Goal: Task Accomplishment & Management: Complete application form

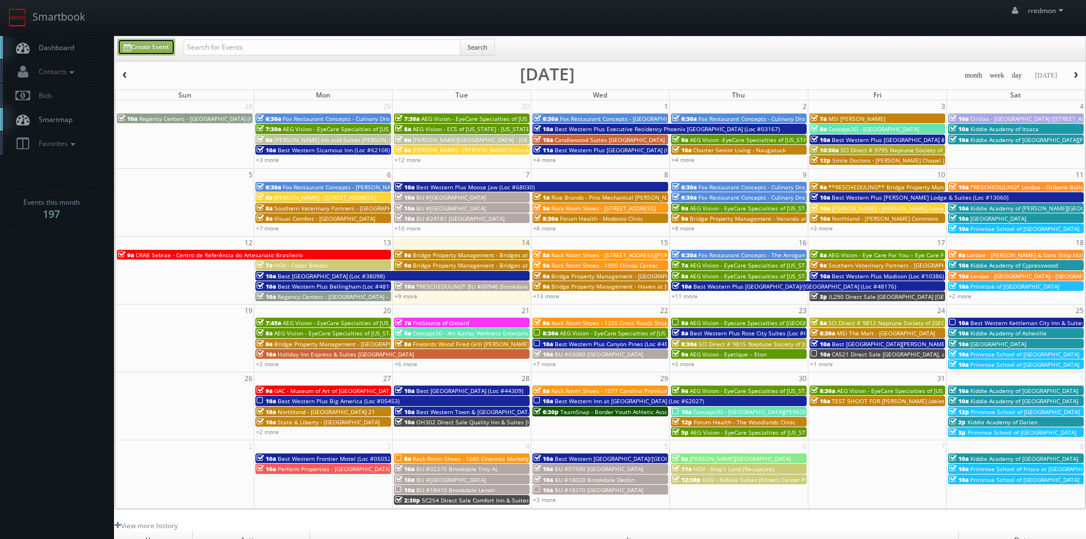
click at [133, 47] on link "Create Event" at bounding box center [146, 47] width 58 height 17
type input "10/14/2025"
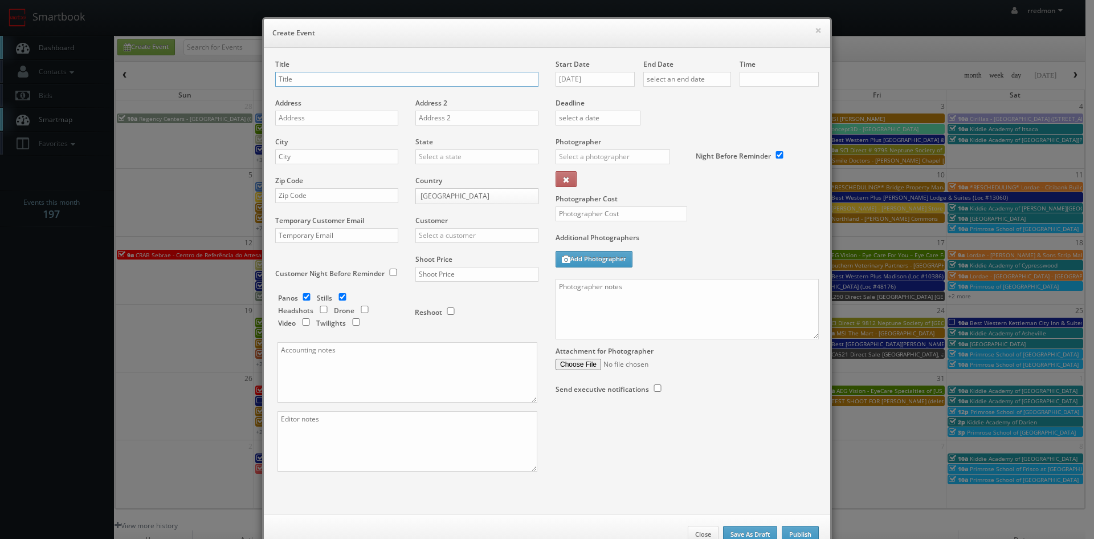
checkbox input "true"
type input "10:00am"
checkbox input "true"
type input "ScionHealth - CS Round Rock"
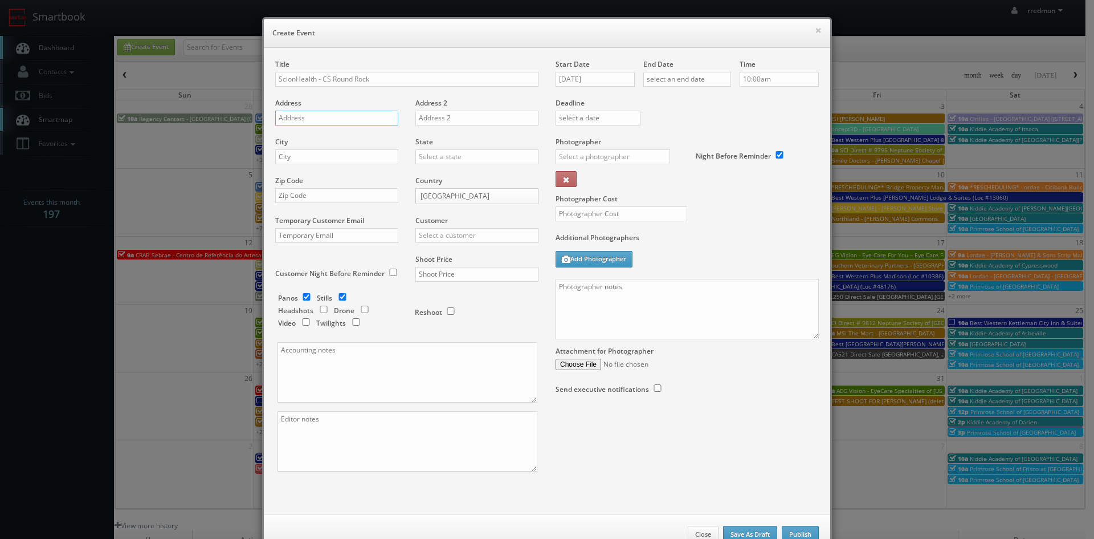
click at [344, 118] on input "text" at bounding box center [336, 118] width 123 height 15
paste input "4681 College Park Drive"
type input "4681 College Park Drive"
click at [340, 152] on input "text" at bounding box center [336, 156] width 123 height 15
type input "Round Rock"
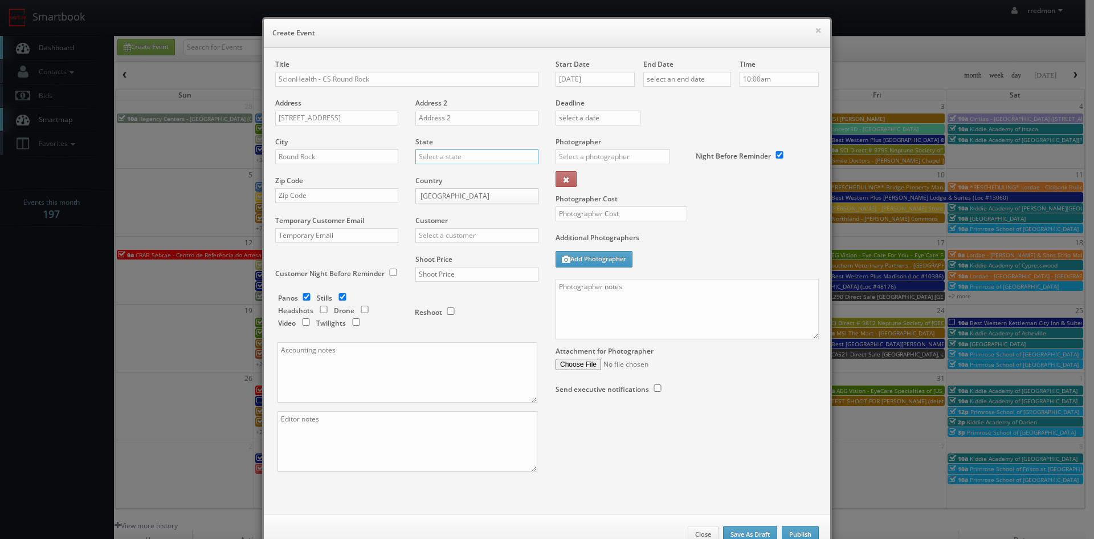
click at [488, 153] on input "text" at bounding box center [476, 156] width 123 height 15
click at [456, 223] on div "[US_STATE]" at bounding box center [477, 223] width 122 height 19
type input "[US_STATE]"
paste input "78665"
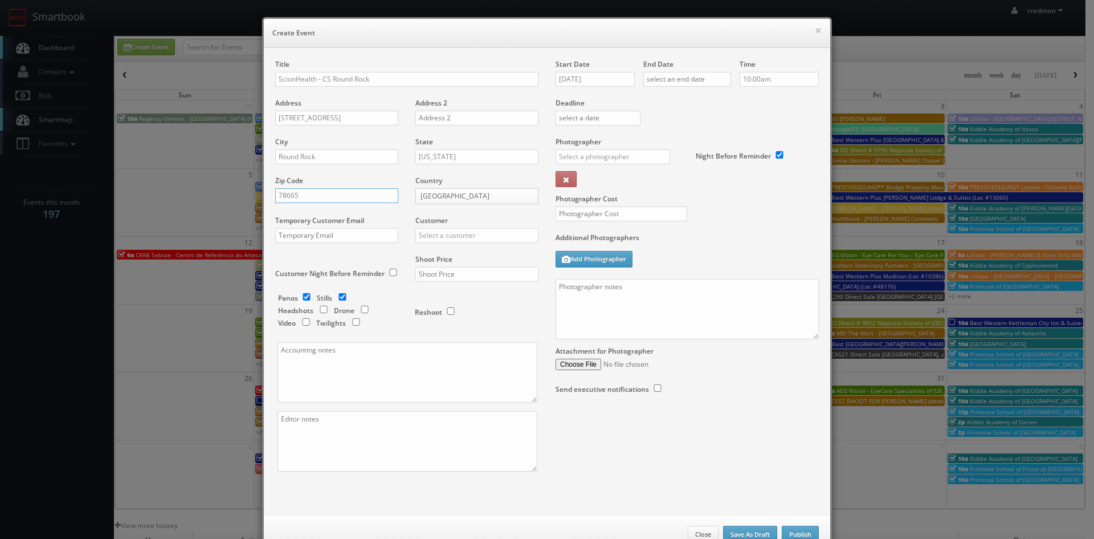
type input "78665"
click at [303, 295] on input "checkbox" at bounding box center [306, 296] width 17 height 7
checkbox input "false"
click at [361, 310] on input "checkbox" at bounding box center [364, 308] width 17 height 7
checkbox input "true"
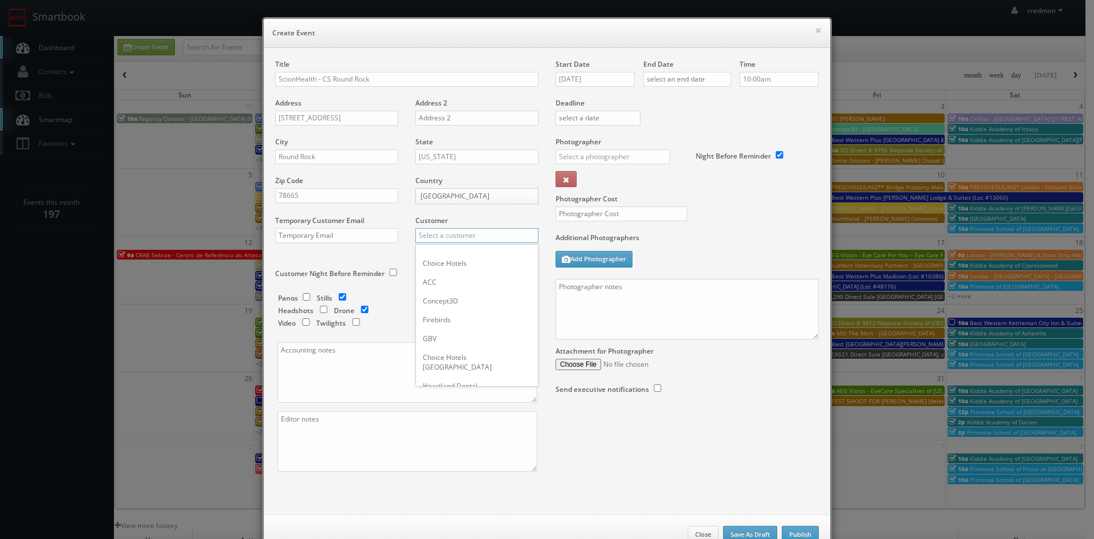
click at [466, 236] on input "text" at bounding box center [476, 235] width 123 height 15
type input "s"
click at [461, 333] on div "GBV" at bounding box center [477, 338] width 122 height 19
type input "GBV"
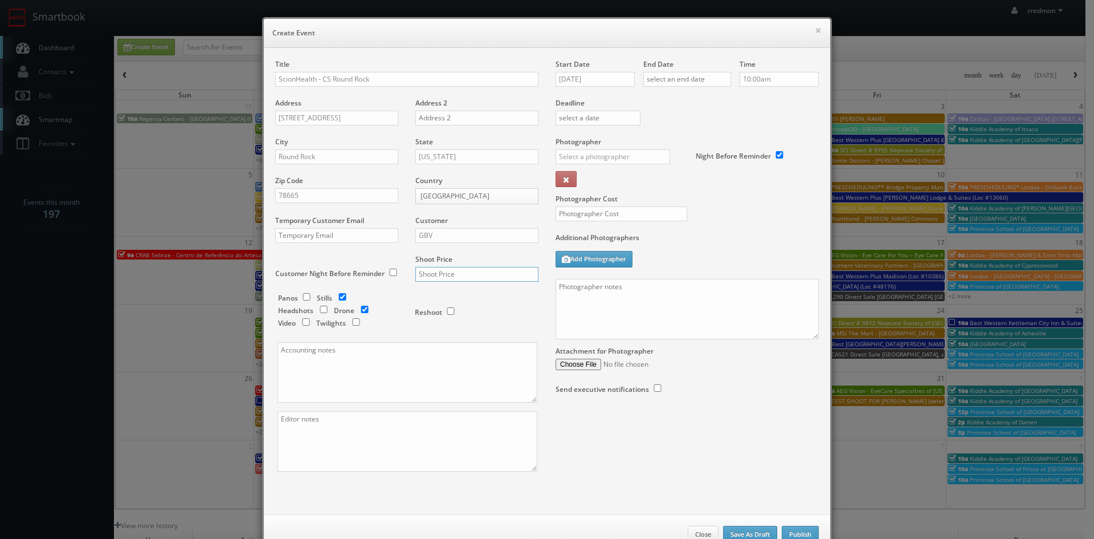
click at [478, 275] on input "text" at bounding box center [476, 274] width 123 height 15
type input "1,225"
click at [606, 84] on input "10/14/2025" at bounding box center [595, 79] width 79 height 15
click at [648, 220] on td "7" at bounding box center [645, 215] width 15 height 17
type input "11/07/2025"
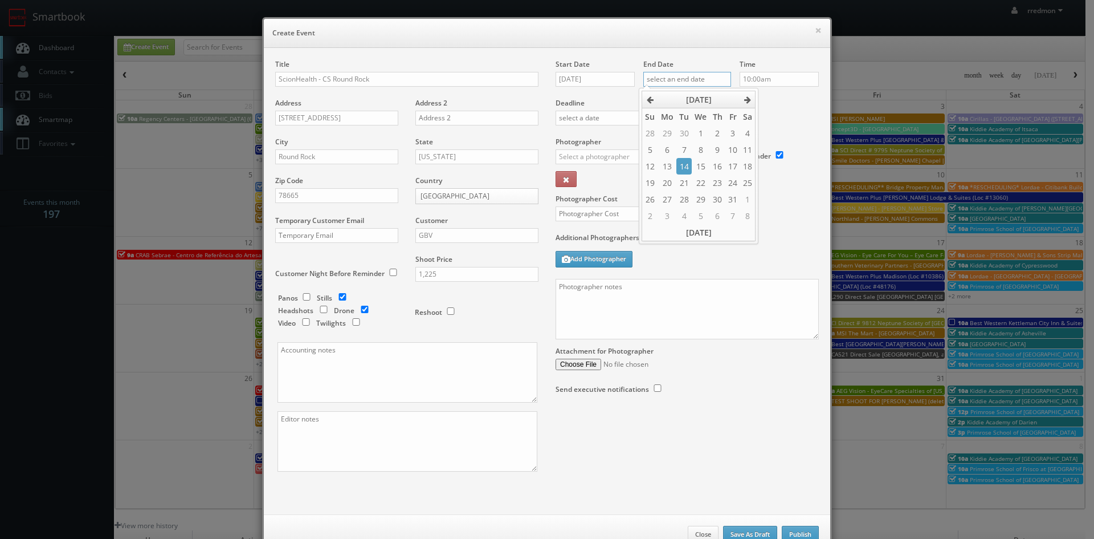
click at [681, 78] on input "text" at bounding box center [687, 79] width 88 height 15
click at [730, 221] on td "7" at bounding box center [732, 215] width 15 height 17
type input "11/07/2025"
click at [774, 93] on div "Time 10:00am" at bounding box center [775, 78] width 88 height 39
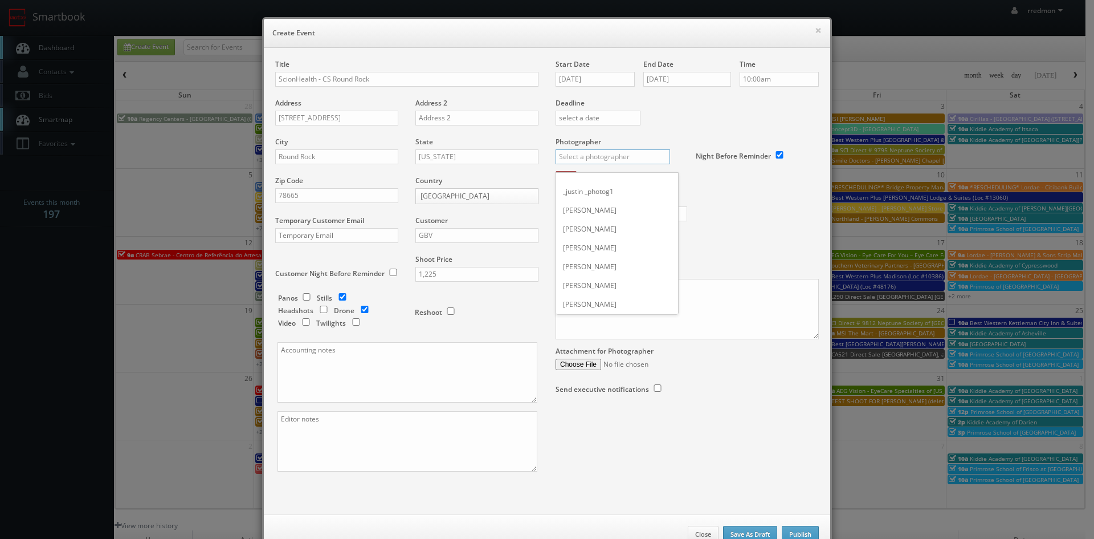
click at [602, 161] on input "text" at bounding box center [613, 156] width 115 height 15
click at [595, 214] on div "Alan Duggins" at bounding box center [617, 219] width 122 height 19
type input "Alan Duggins"
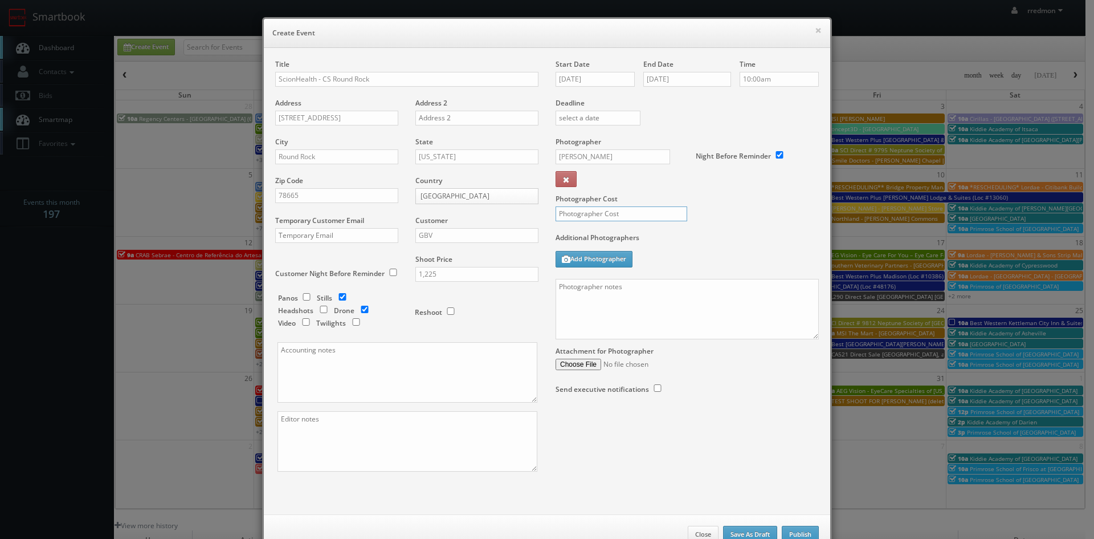
click at [627, 215] on input "text" at bounding box center [622, 213] width 132 height 15
type input "400"
click at [631, 289] on textarea at bounding box center [687, 309] width 263 height 60
paste textarea "Onsite contact is Stacy Sprague, 816-244-6517. For stills: We need to deliver 3…"
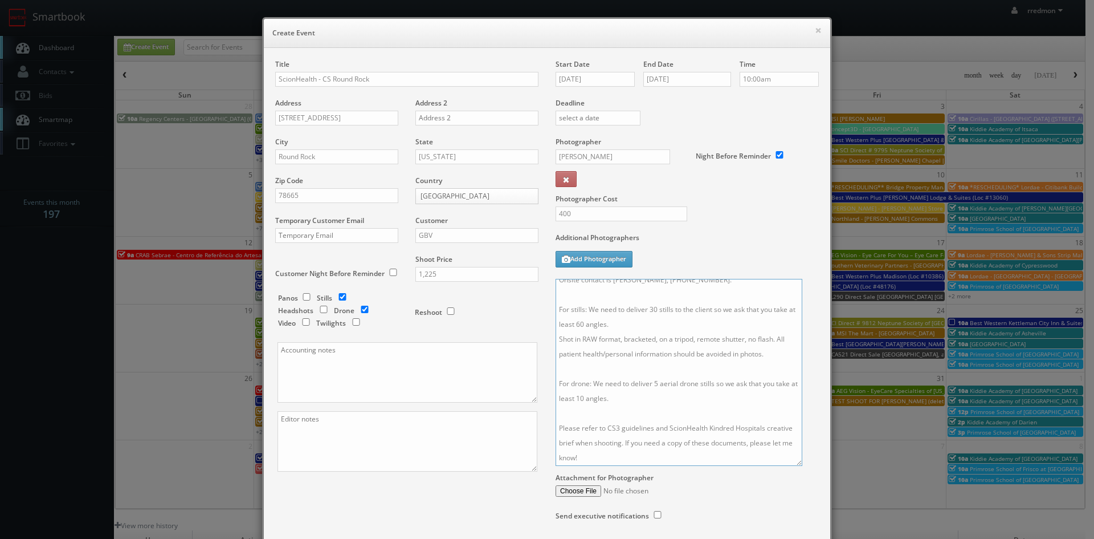
scroll to position [0, 0]
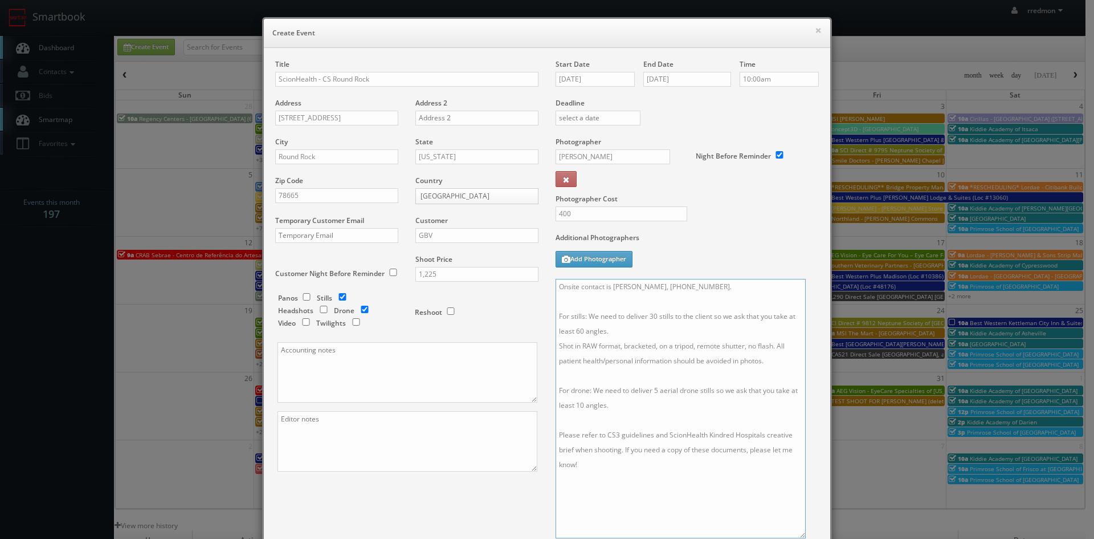
drag, startPoint x: 813, startPoint y: 336, endPoint x: 800, endPoint y: 535, distance: 199.3
click at [800, 535] on textarea "Onsite contact is Stacy Sprague, 816-244-6517. For stills: We need to deliver 3…" at bounding box center [681, 408] width 250 height 259
drag, startPoint x: 760, startPoint y: 435, endPoint x: 704, endPoint y: 440, distance: 55.5
click at [704, 440] on textarea "Onsite contact is Stacy Sprague, 816-244-6517. For stills: We need to deliver 3…" at bounding box center [681, 408] width 250 height 259
click at [679, 467] on textarea "Onsite contact is Stacy Sprague, 816-244-6517. For stills: We need to deliver 3…" at bounding box center [681, 408] width 250 height 259
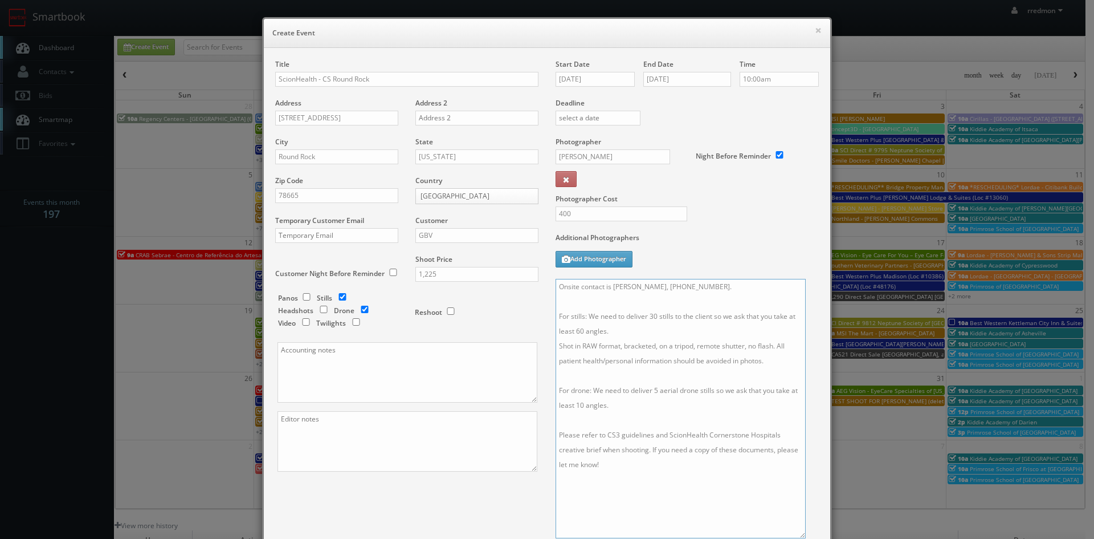
drag, startPoint x: 705, startPoint y: 288, endPoint x: 611, endPoint y: 292, distance: 94.1
click at [611, 292] on textarea "Onsite contact is Stacy Sprague, 816-244-6517. For stills: We need to deliver 3…" at bounding box center [681, 408] width 250 height 259
paste textarea "Brant Robinson, 512-573-0154"
click at [776, 361] on textarea "Onsite contact is Brant Robinson, 512-573-0154. For stills: We need to deliver …" at bounding box center [681, 408] width 250 height 259
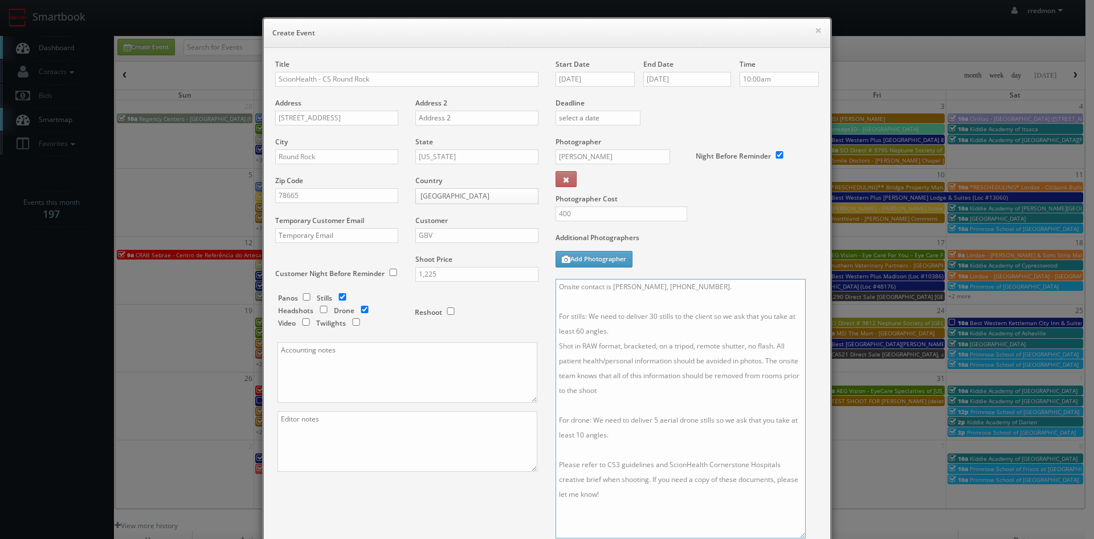
drag, startPoint x: 725, startPoint y: 389, endPoint x: 765, endPoint y: 360, distance: 49.7
click at [765, 360] on textarea "Onsite contact is Brant Robinson, 512-573-0154. For stills: We need to deliver …" at bounding box center [681, 408] width 250 height 259
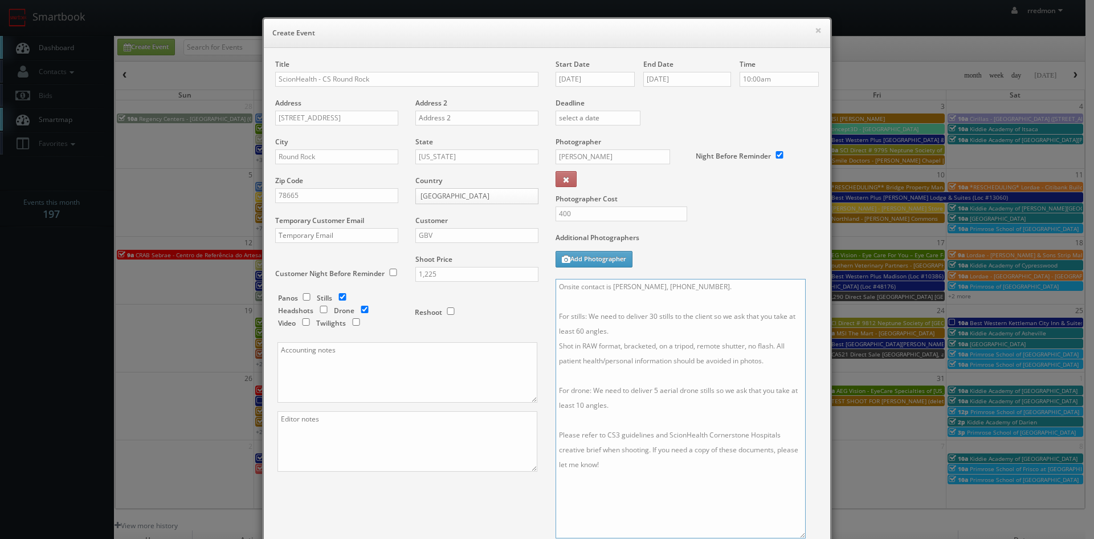
scroll to position [158, 0]
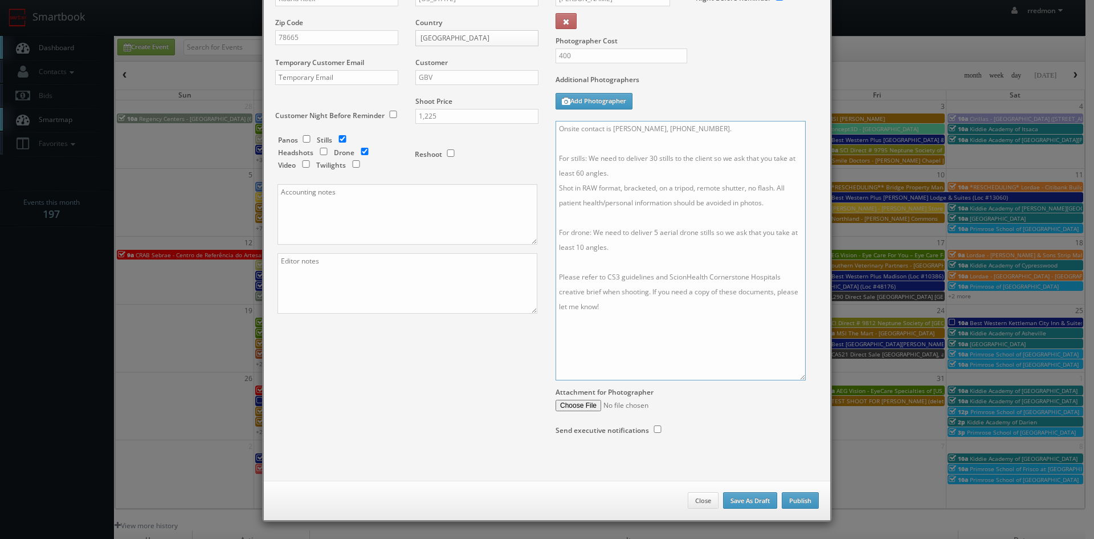
type textarea "Onsite contact is Brant Robinson, 512-573-0154. For stills: We need to deliver …"
click at [785, 502] on button "Publish" at bounding box center [800, 500] width 37 height 17
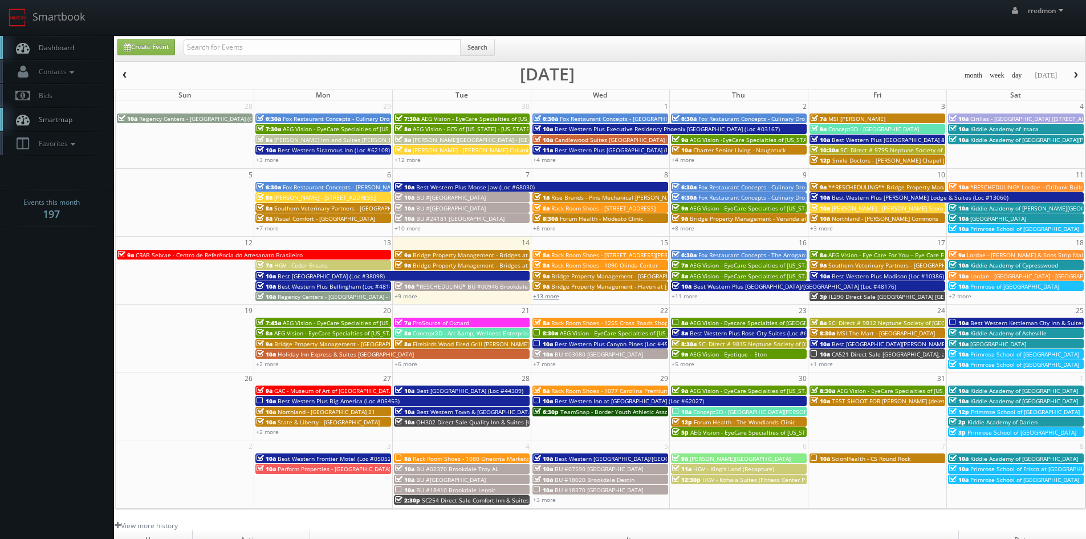
click at [554, 296] on link "+13 more" at bounding box center [546, 296] width 26 height 8
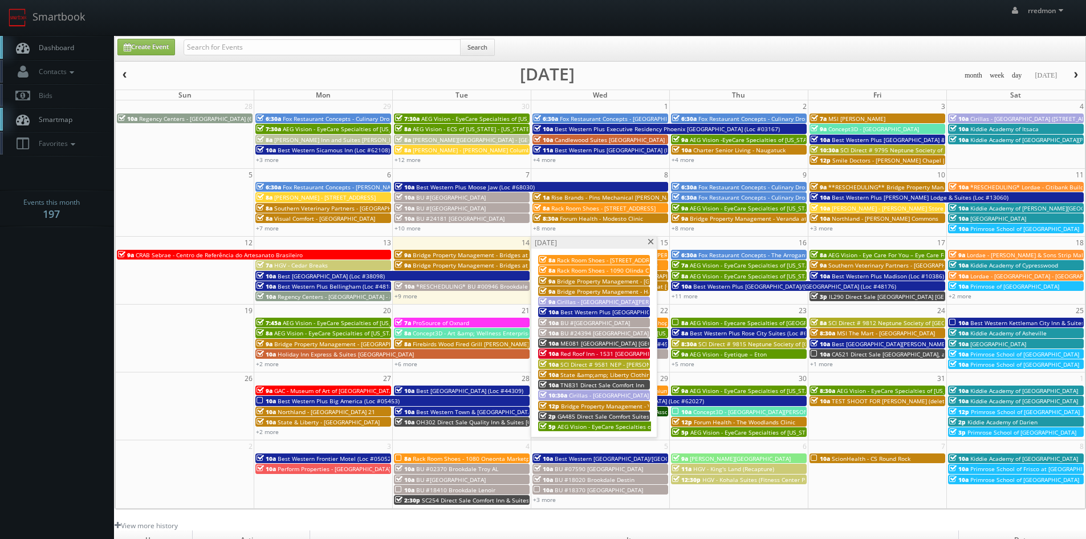
click at [593, 277] on span "Bridge Property Management - [GEOGRAPHIC_DATA]" at bounding box center [628, 281] width 142 height 8
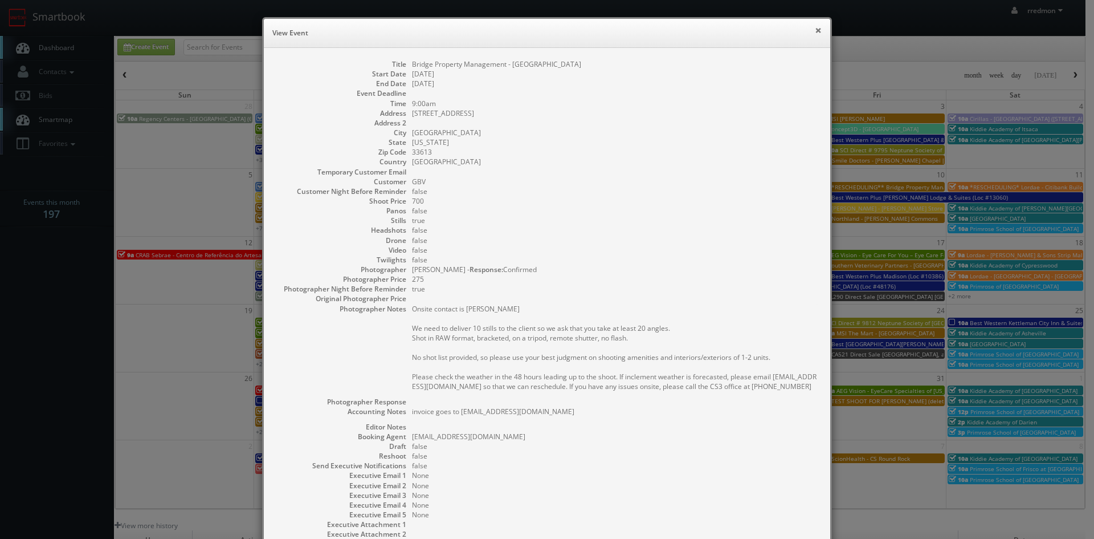
click at [815, 32] on button "×" at bounding box center [818, 30] width 7 height 8
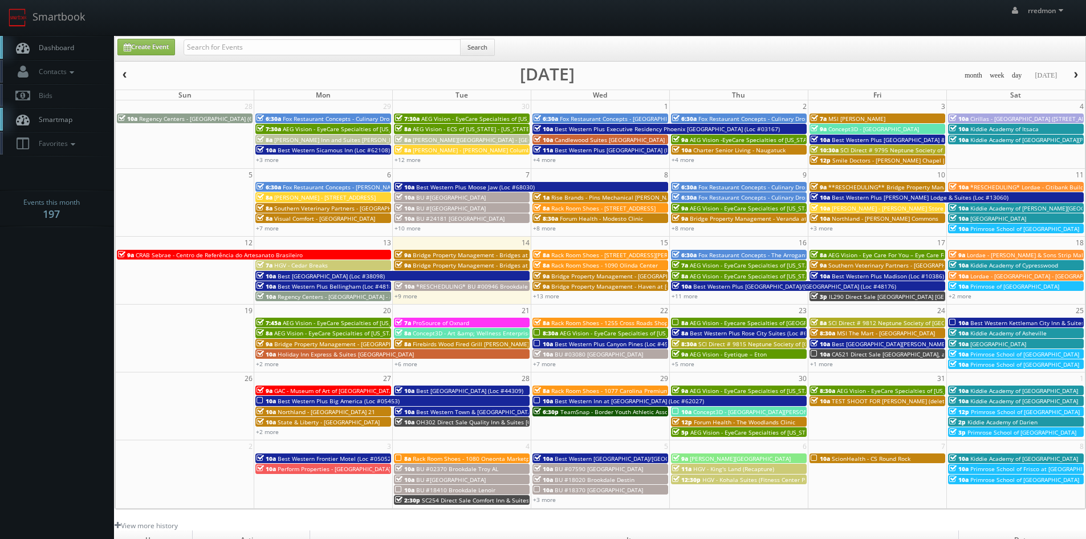
click at [460, 265] on span "Bridge Property Management - Bridges at [GEOGRAPHIC_DATA]" at bounding box center [499, 265] width 173 height 8
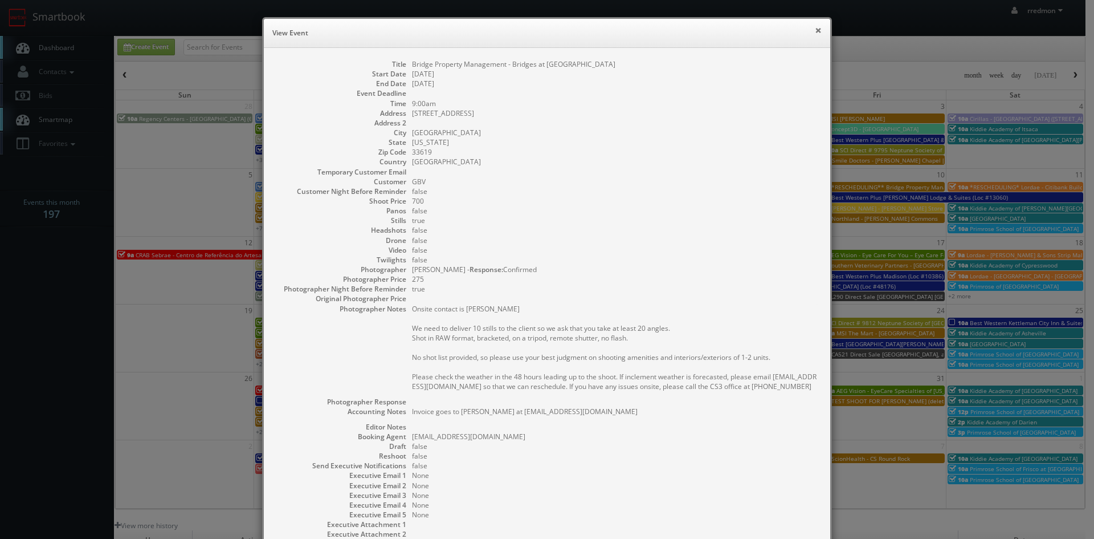
click at [815, 33] on button "×" at bounding box center [818, 30] width 7 height 8
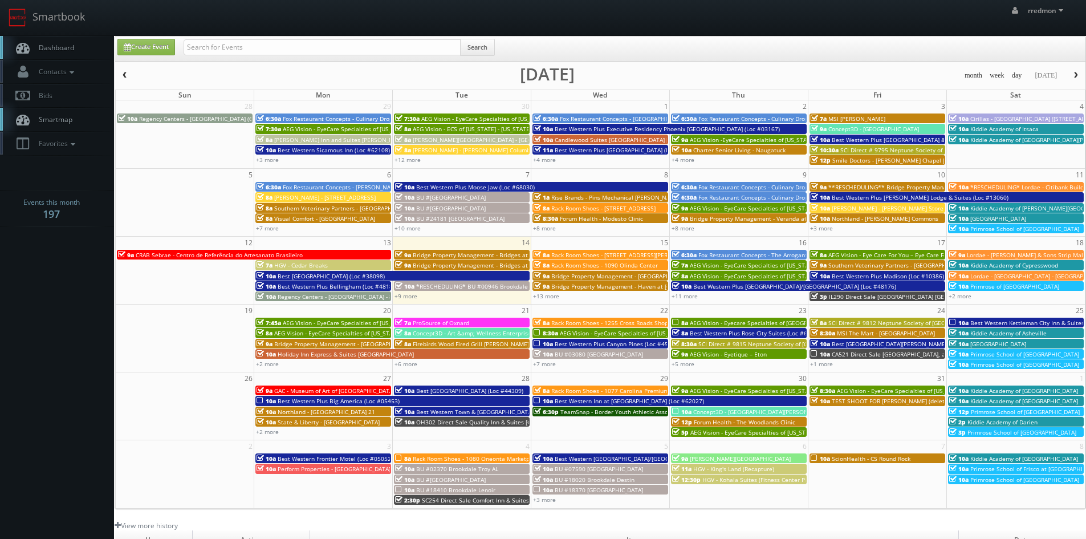
click at [592, 284] on span "Bridge Property Management - Haven at [GEOGRAPHIC_DATA]" at bounding box center [635, 286] width 169 height 8
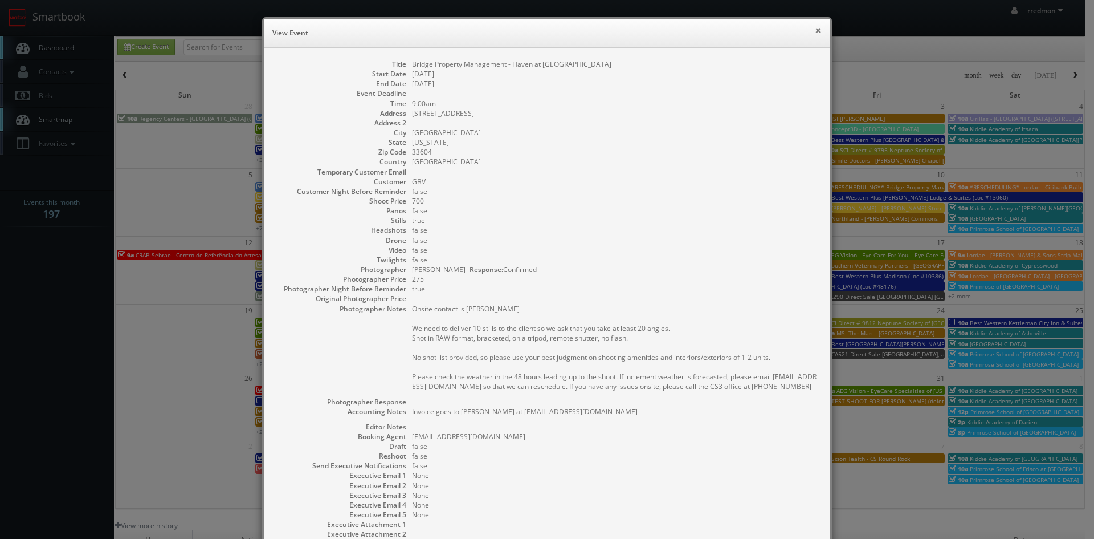
click at [815, 30] on button "×" at bounding box center [818, 30] width 7 height 8
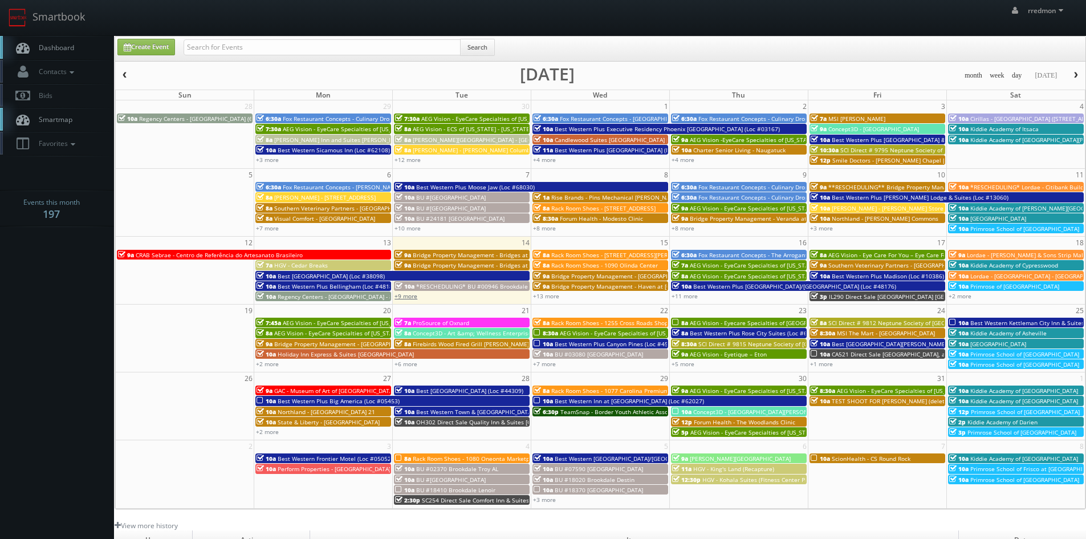
click at [413, 295] on link "+9 more" at bounding box center [405, 296] width 23 height 8
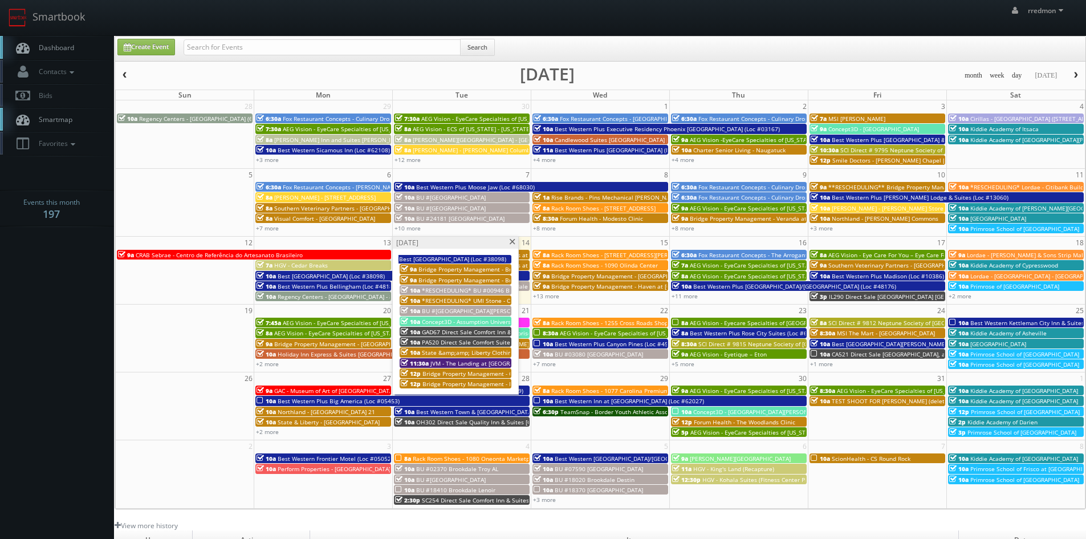
click at [513, 242] on span at bounding box center [511, 242] width 7 height 6
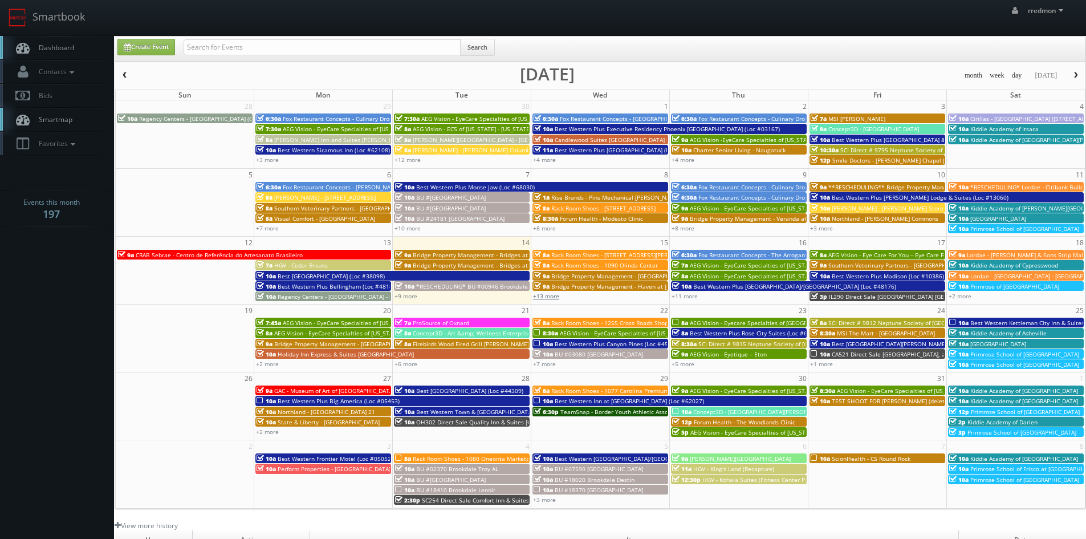
click at [550, 296] on link "+13 more" at bounding box center [546, 296] width 26 height 8
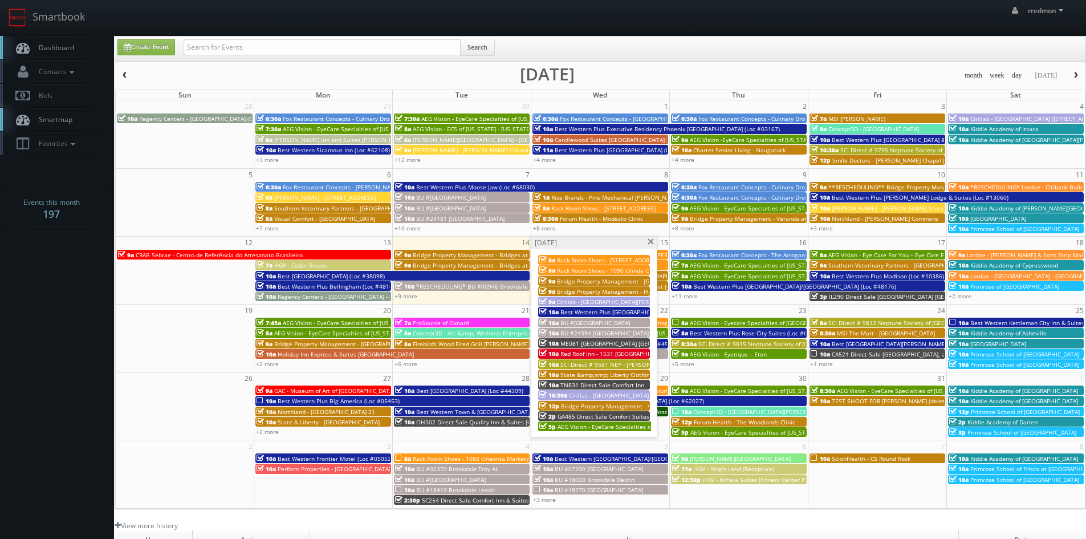
click at [602, 290] on span "Bridge Property Management - Haven at [GEOGRAPHIC_DATA]" at bounding box center [641, 291] width 169 height 8
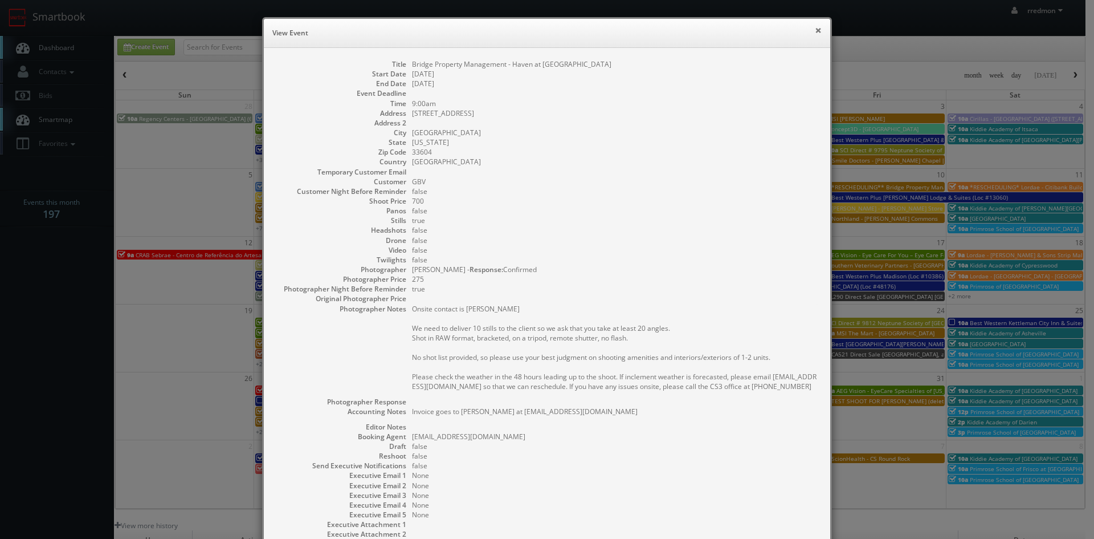
click at [815, 34] on button "×" at bounding box center [818, 30] width 7 height 8
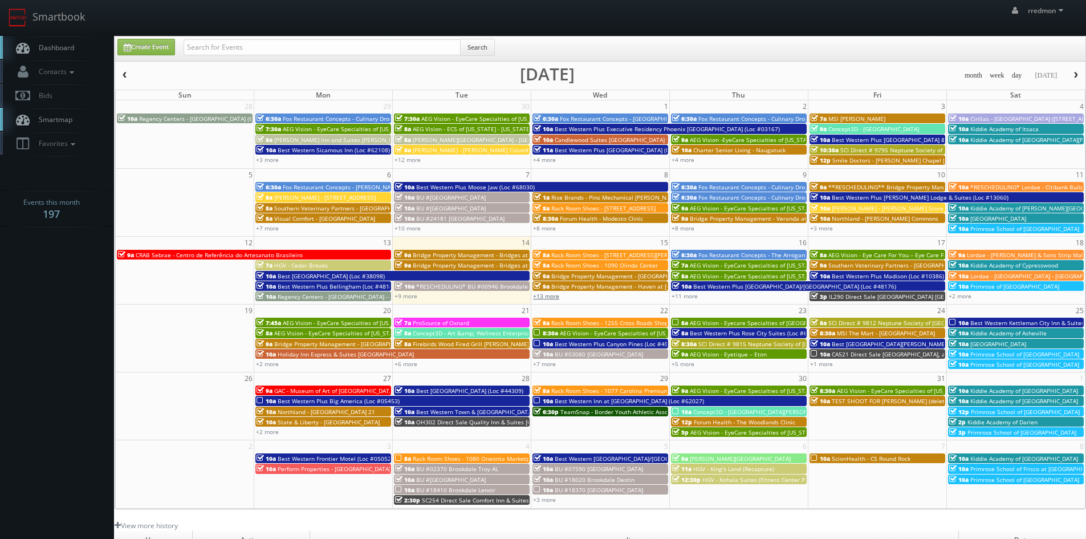
click at [549, 295] on link "+13 more" at bounding box center [546, 296] width 26 height 8
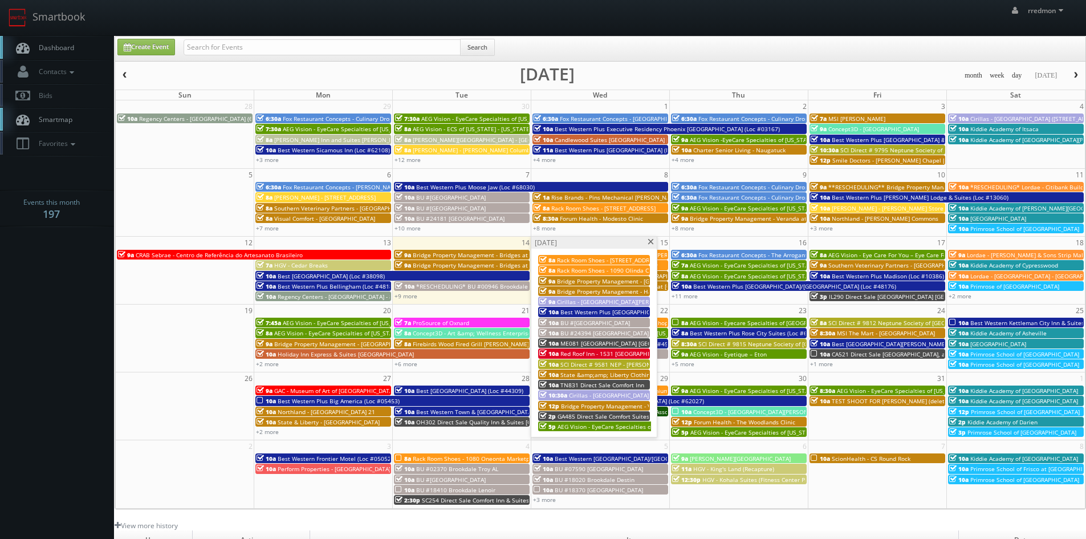
click at [597, 403] on span "Bridge Property Management - Vinings at [GEOGRAPHIC_DATA]" at bounding box center [647, 406] width 172 height 8
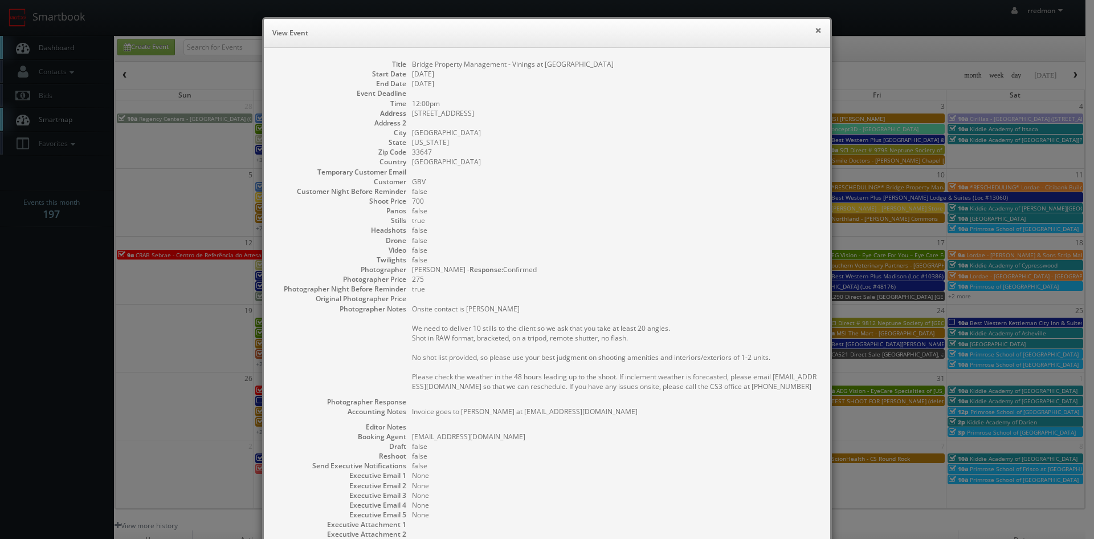
click at [815, 29] on button "×" at bounding box center [818, 30] width 7 height 8
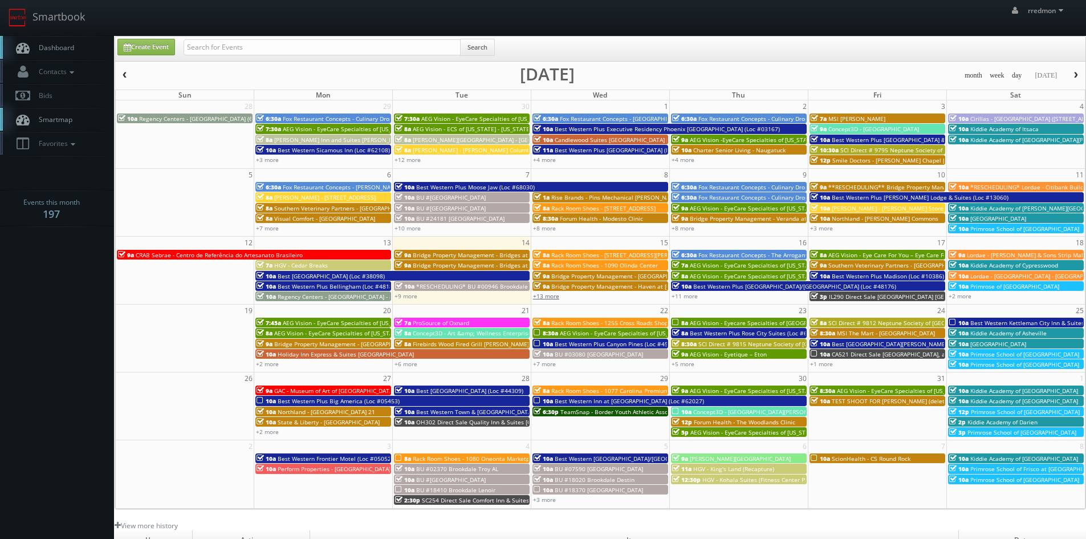
click at [546, 297] on link "+13 more" at bounding box center [546, 296] width 26 height 8
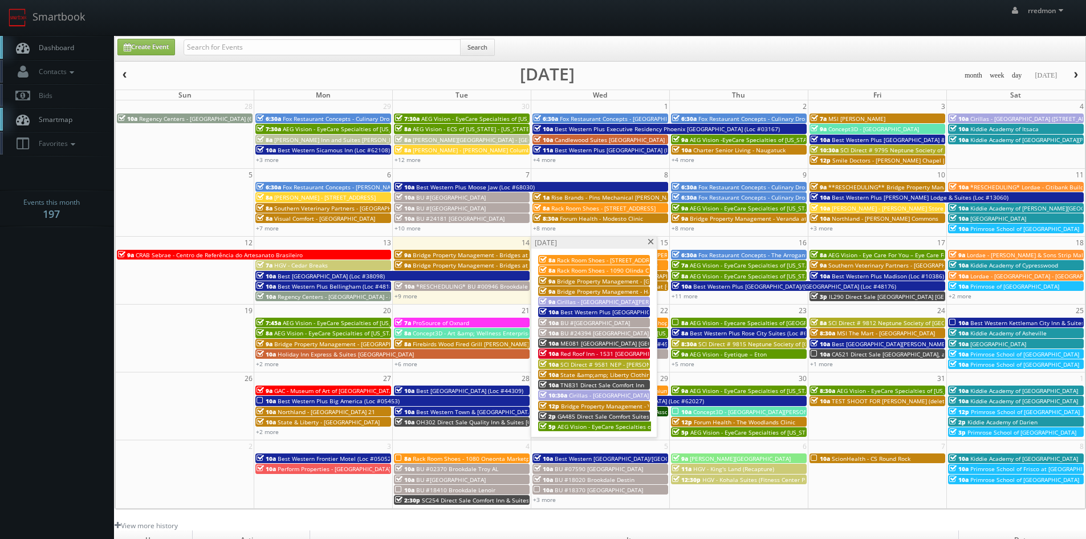
click at [593, 372] on span "State &amp;amp; Liberty Clothing - [GEOGRAPHIC_DATA]" at bounding box center [637, 374] width 154 height 8
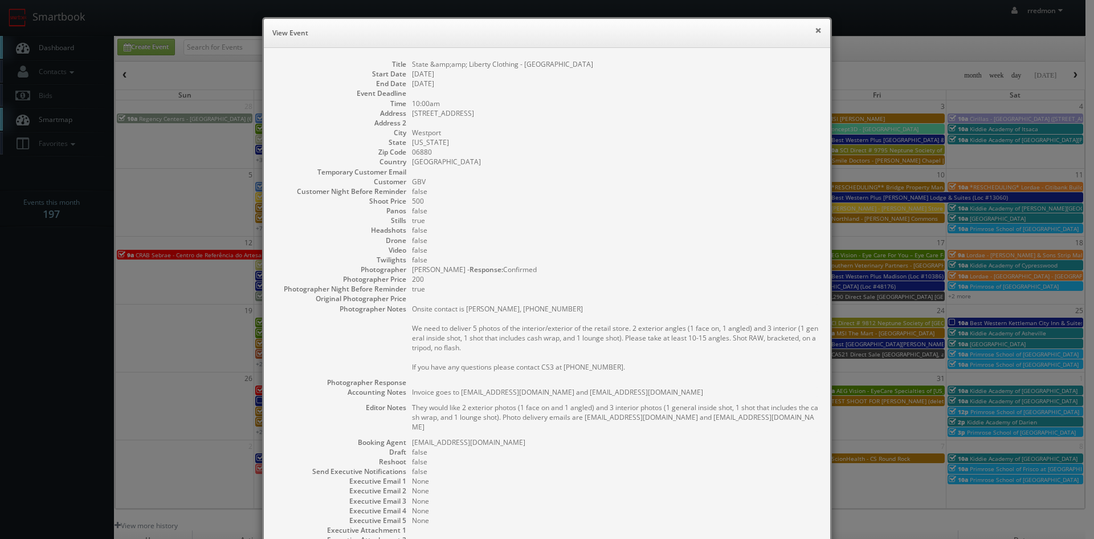
click at [815, 31] on button "×" at bounding box center [818, 30] width 7 height 8
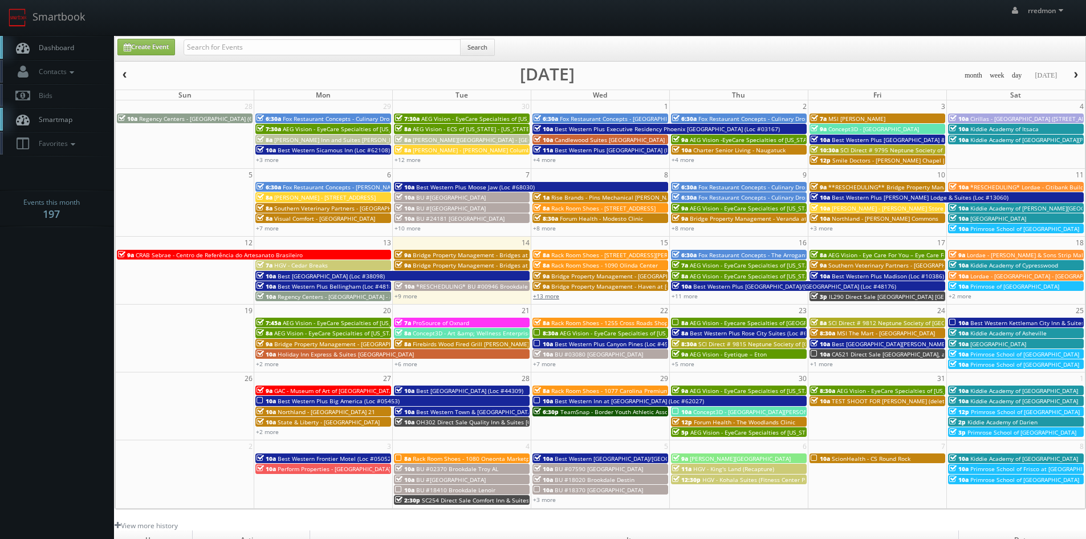
click at [552, 296] on link "+13 more" at bounding box center [546, 296] width 26 height 8
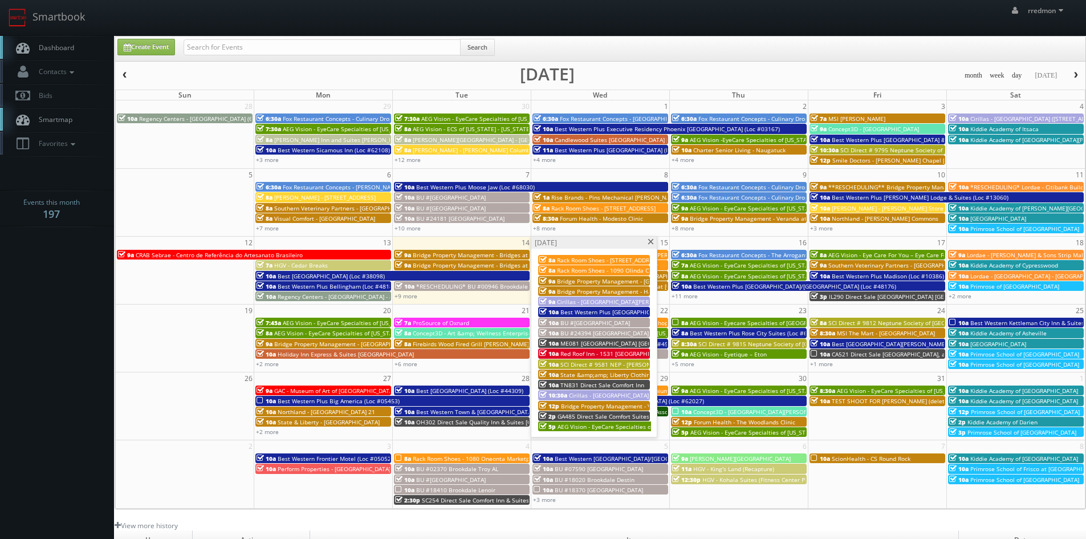
click at [615, 288] on span "Bridge Property Management - Haven at [GEOGRAPHIC_DATA]" at bounding box center [641, 291] width 169 height 8
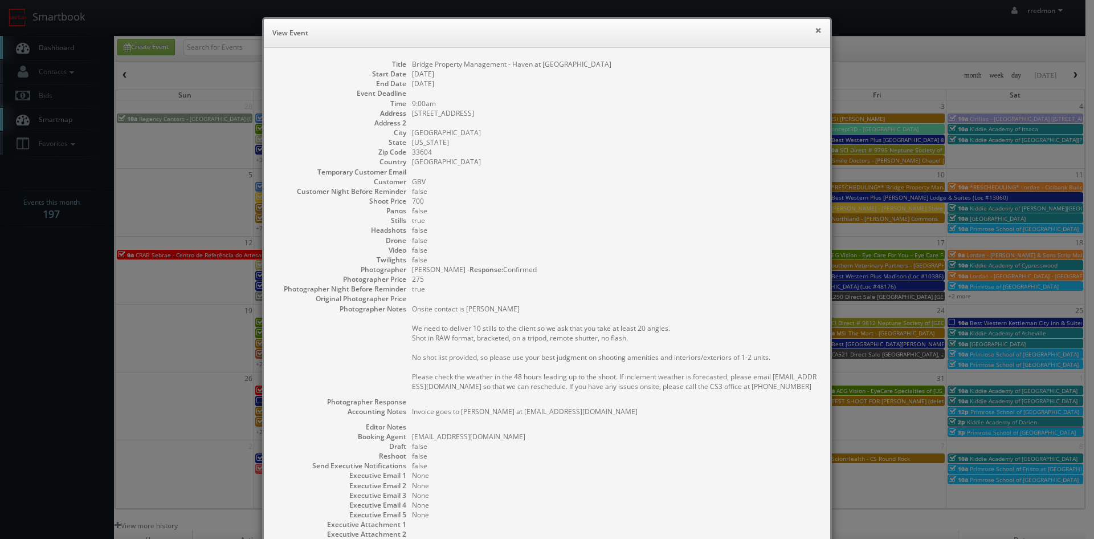
click at [815, 32] on button "×" at bounding box center [818, 30] width 7 height 8
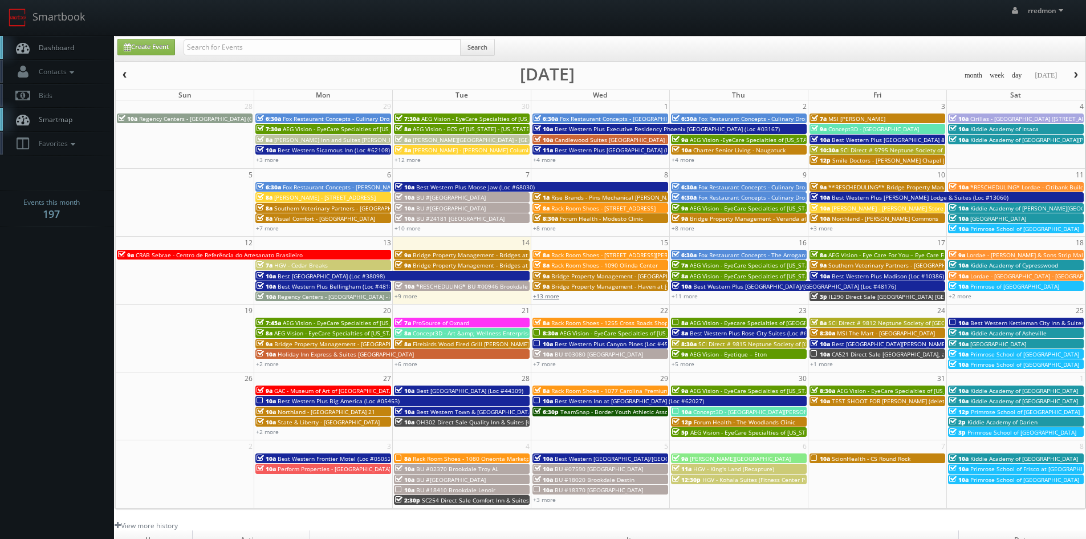
click at [554, 296] on link "+13 more" at bounding box center [546, 296] width 26 height 8
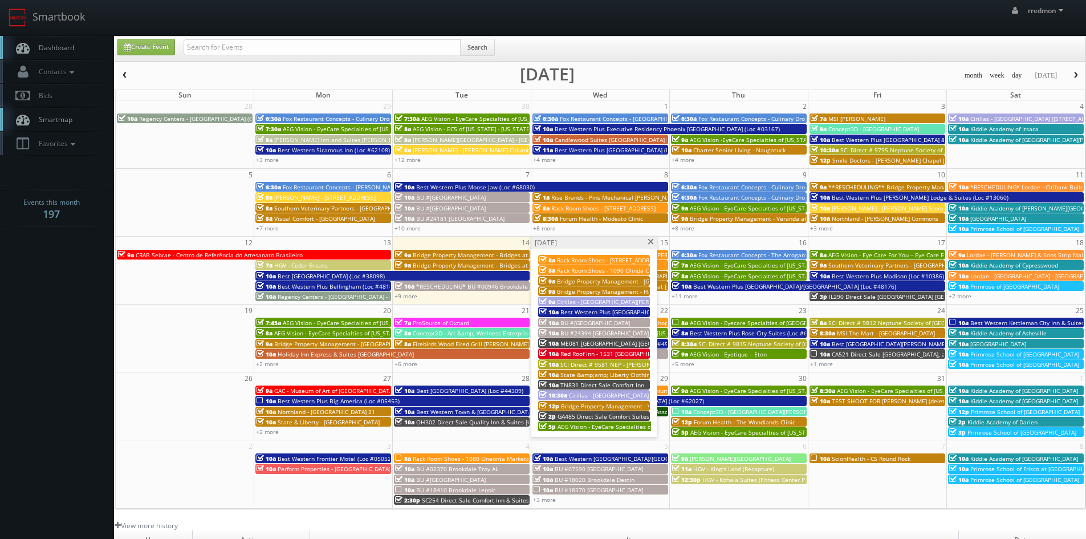
click at [570, 299] on span "Cirillas - [GEOGRAPHIC_DATA][PERSON_NAME] ([STREET_ADDRESS])" at bounding box center [647, 301] width 181 height 8
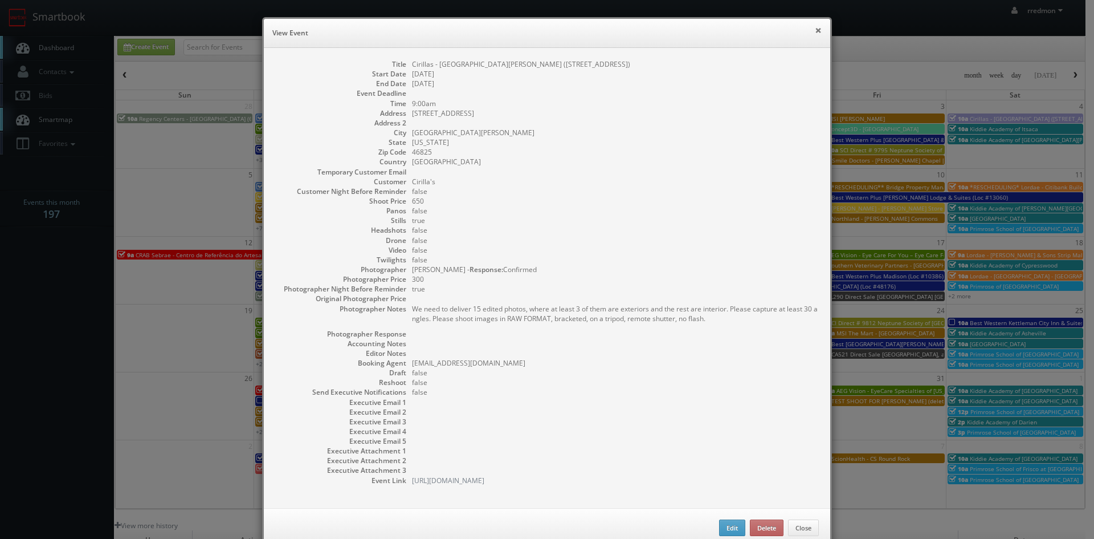
click at [816, 31] on button "×" at bounding box center [818, 30] width 7 height 8
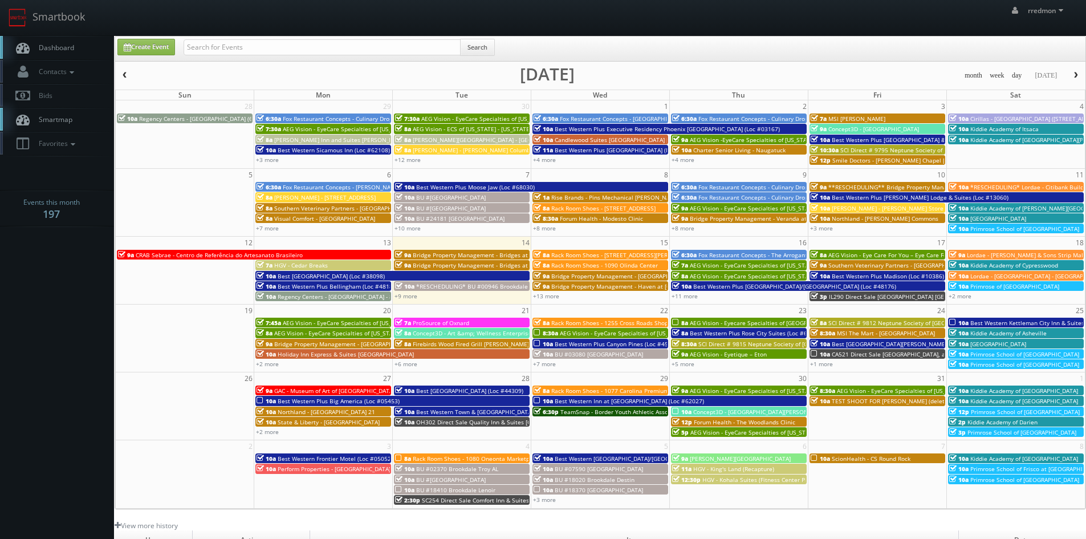
click at [992, 186] on span "*RESCHEDULING* Lordae - Citibank Building" at bounding box center [1031, 187] width 122 height 8
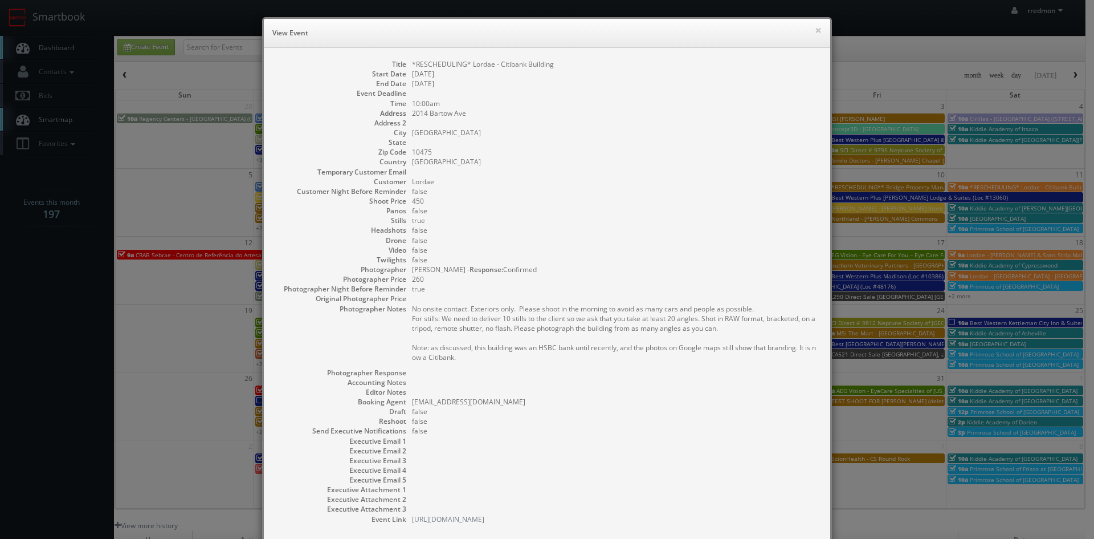
scroll to position [66, 0]
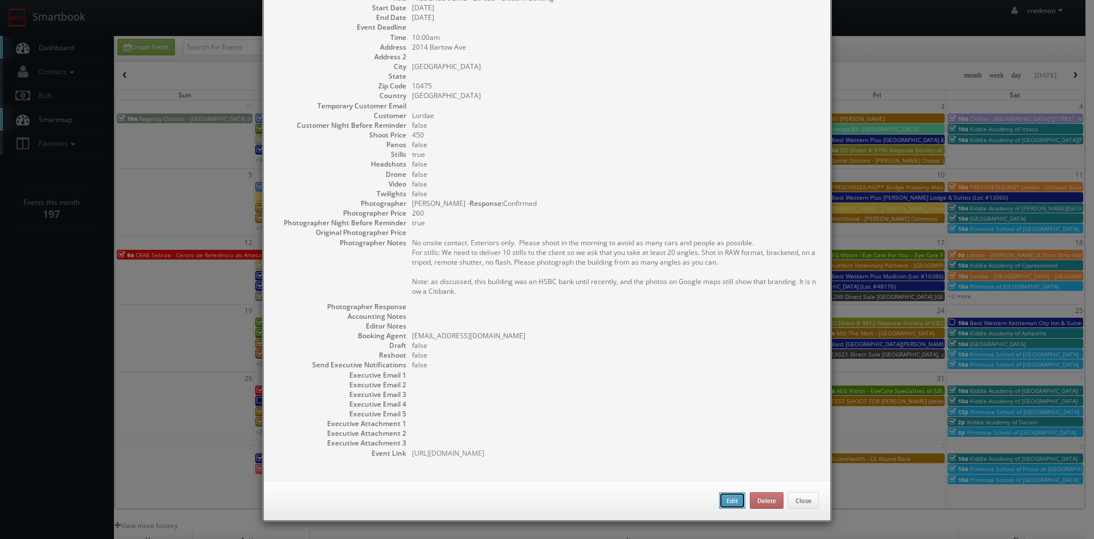
click at [732, 499] on button "Edit" at bounding box center [732, 500] width 26 height 17
type input "*RESCHEDULING* Lordae - Citibank Building"
type input "2014 Bartow Ave"
type input "Bronx"
type input "10475"
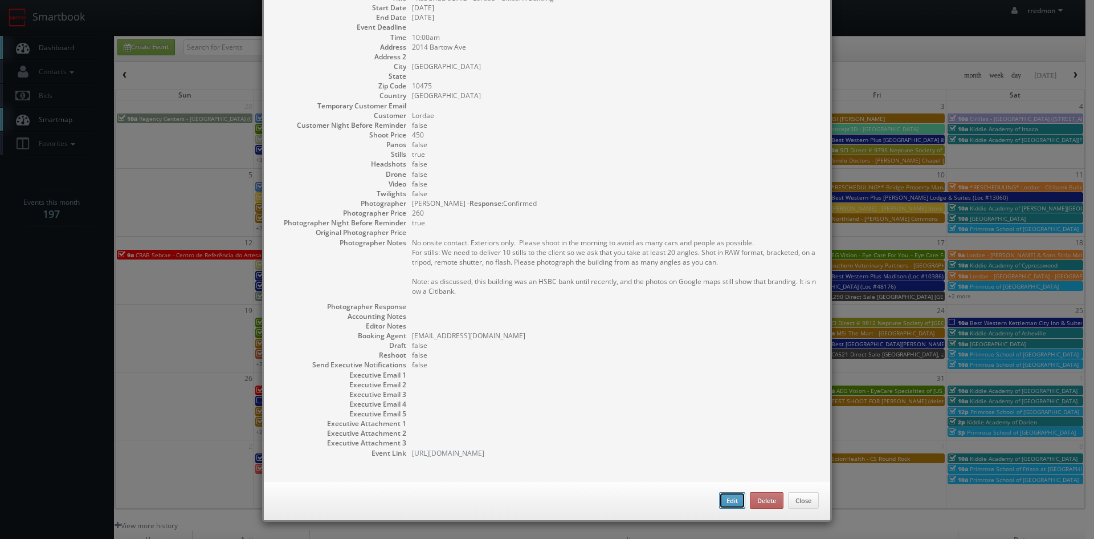
type input "450"
checkbox input "true"
type input "10/11/2025"
type input "10:00am"
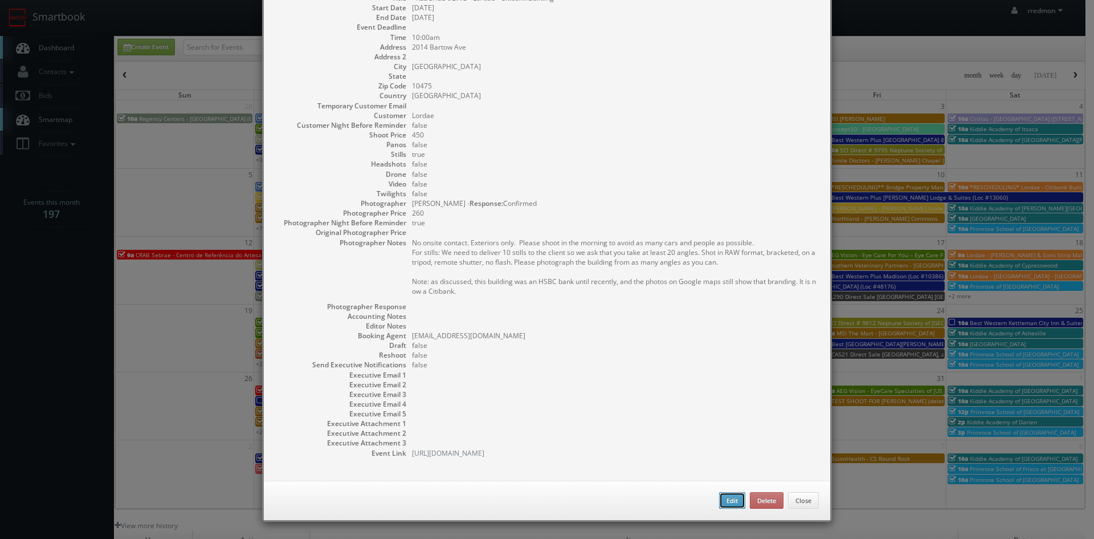
checkbox input "true"
type textarea "No onsite contact. Exteriors only. Please shoot in the morning to avoid as many…"
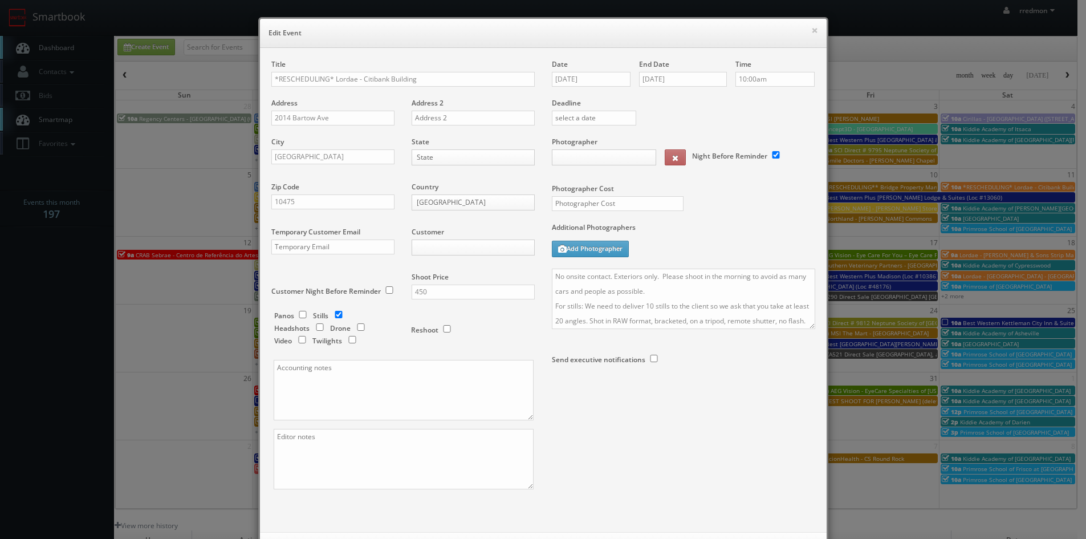
type input "260"
select select "fake86@mg.cs3calendar.com"
select select "jbsmoore@gmail.com"
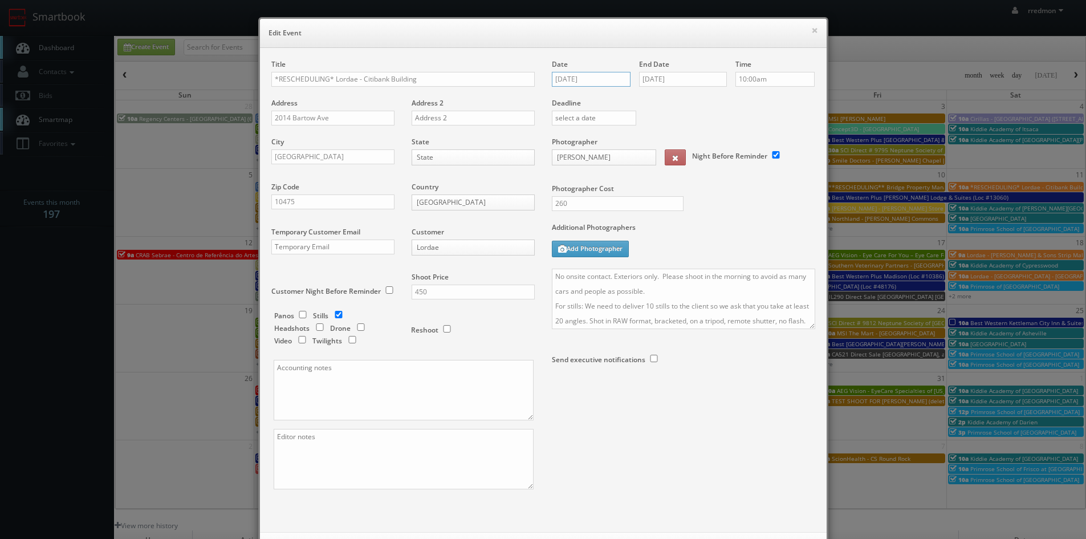
click at [601, 81] on input "10/11/2025" at bounding box center [591, 79] width 79 height 15
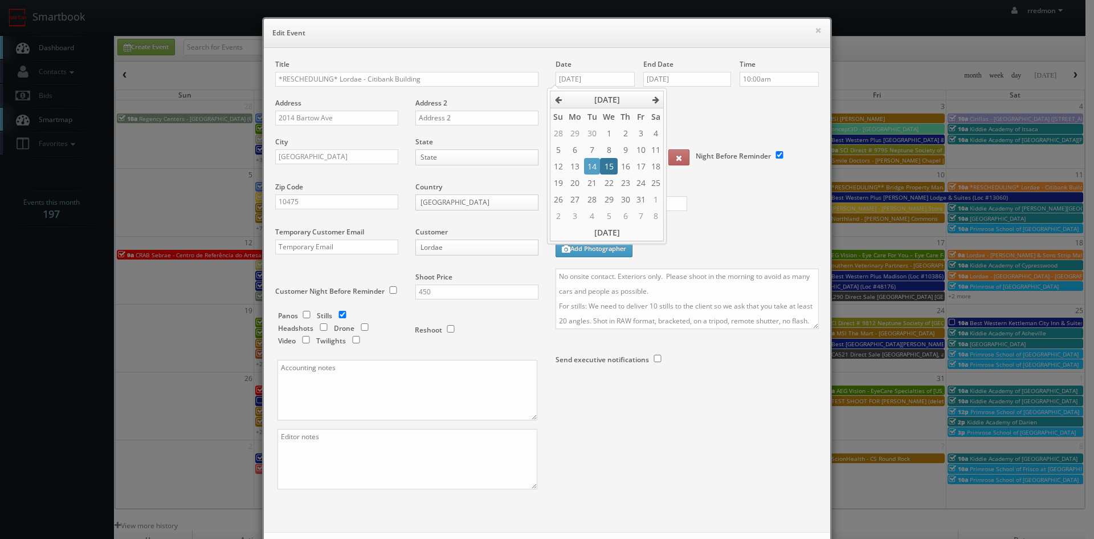
click at [605, 170] on td "15" at bounding box center [609, 166] width 18 height 17
type input "10/15/2025"
click at [670, 80] on input "10/11/2025" at bounding box center [687, 79] width 88 height 15
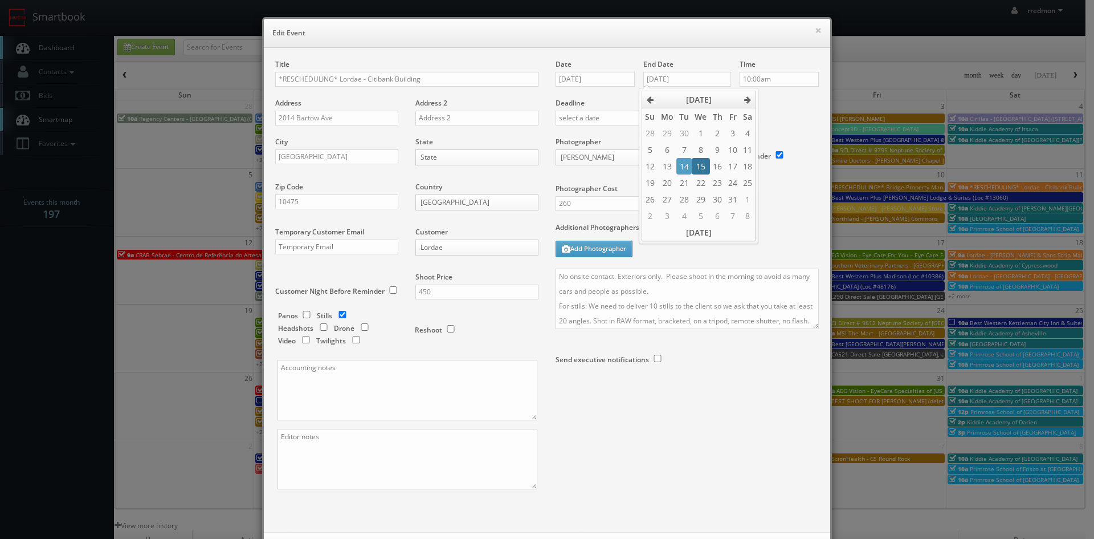
click at [700, 166] on td "15" at bounding box center [701, 166] width 18 height 17
type input "10/15/2025"
click at [788, 101] on label "Deadline" at bounding box center [687, 103] width 280 height 10
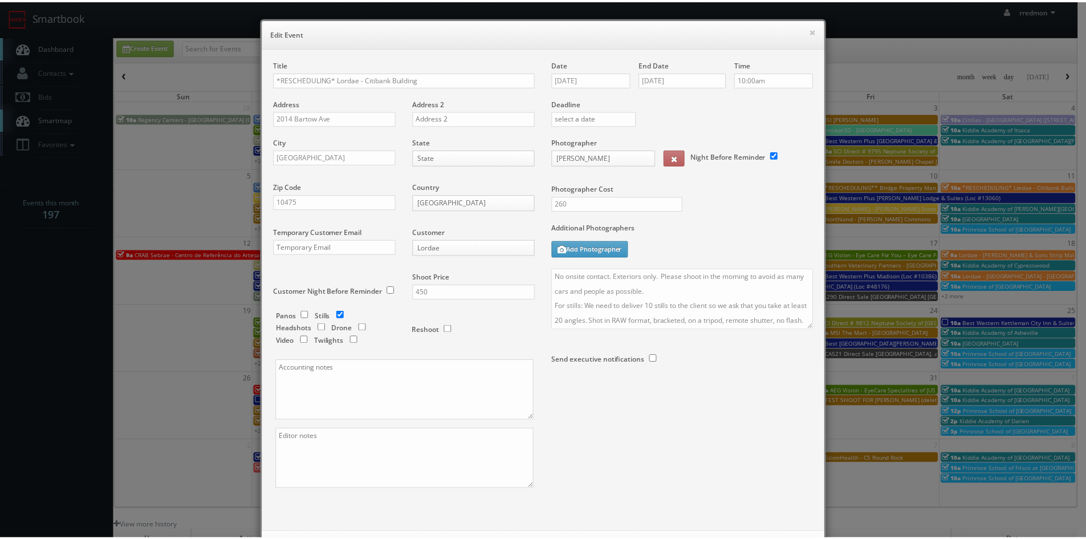
scroll to position [52, 0]
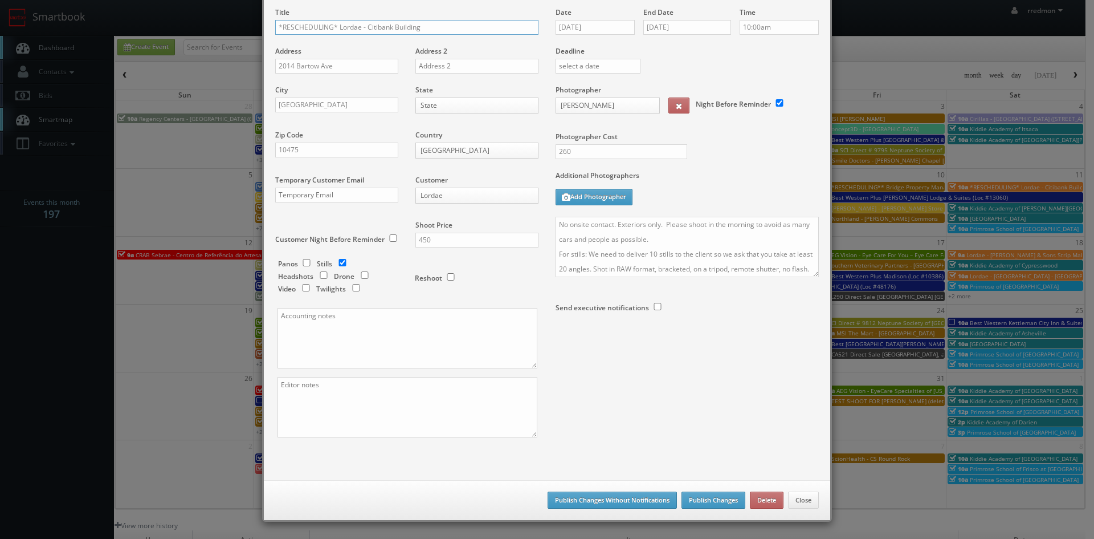
drag, startPoint x: 333, startPoint y: 26, endPoint x: 258, endPoint y: 22, distance: 75.9
click at [262, 22] on div "× Edit Event Title *RESCHEDULING* Lordae - Citibank Building Address 2014 Barto…" at bounding box center [547, 243] width 570 height 556
type input "Lordae - Citibank Building"
click at [708, 500] on button "Publish Changes" at bounding box center [714, 499] width 64 height 17
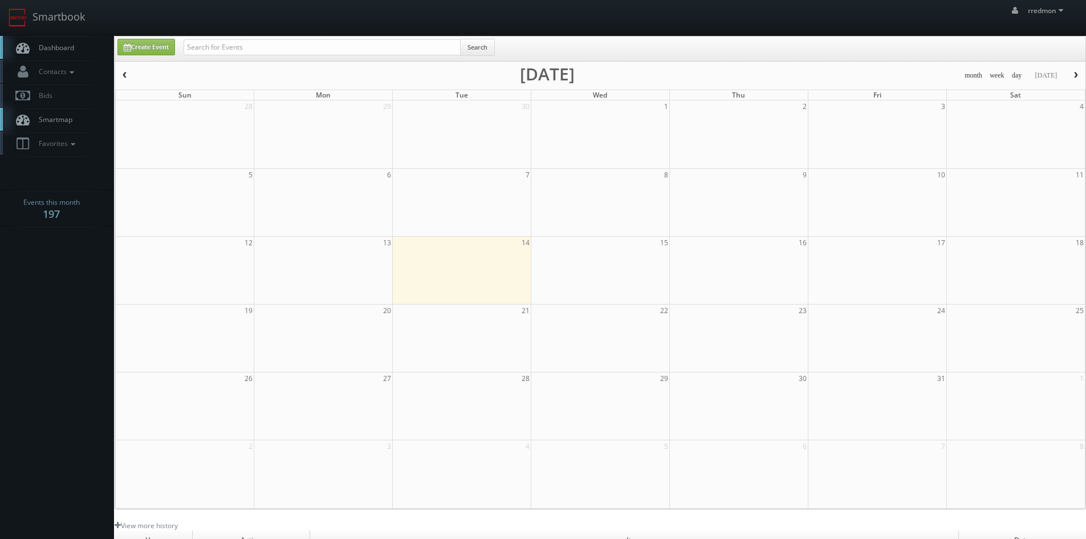
click at [52, 48] on span "Dashboard" at bounding box center [53, 48] width 41 height 10
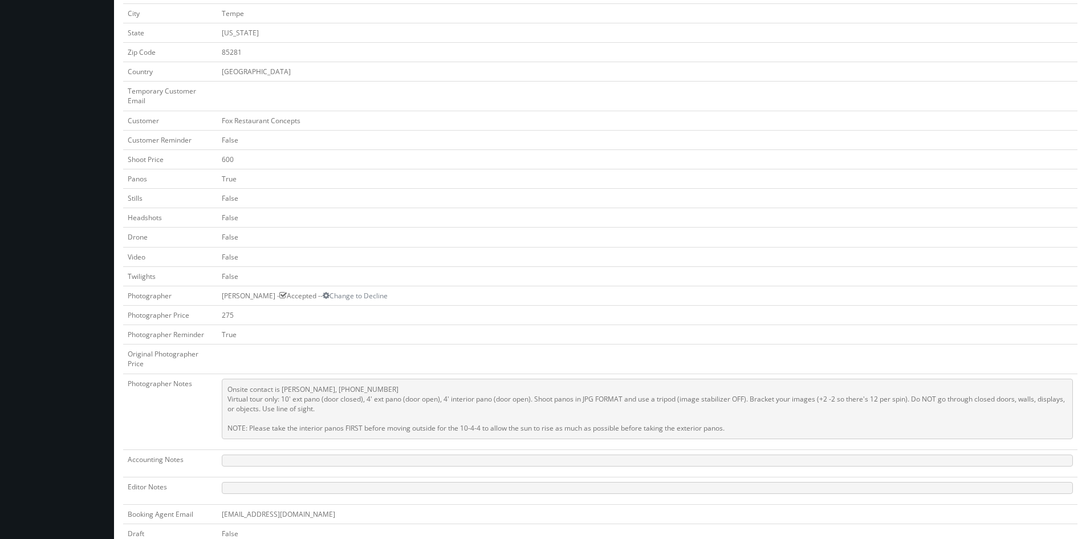
scroll to position [17, 0]
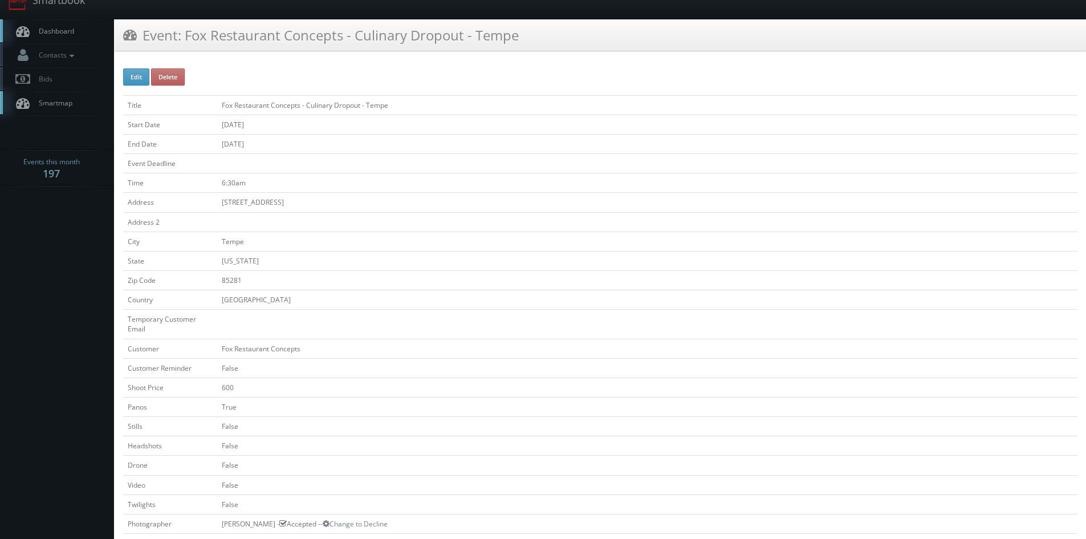
click at [52, 32] on span "Dashboard" at bounding box center [53, 31] width 41 height 10
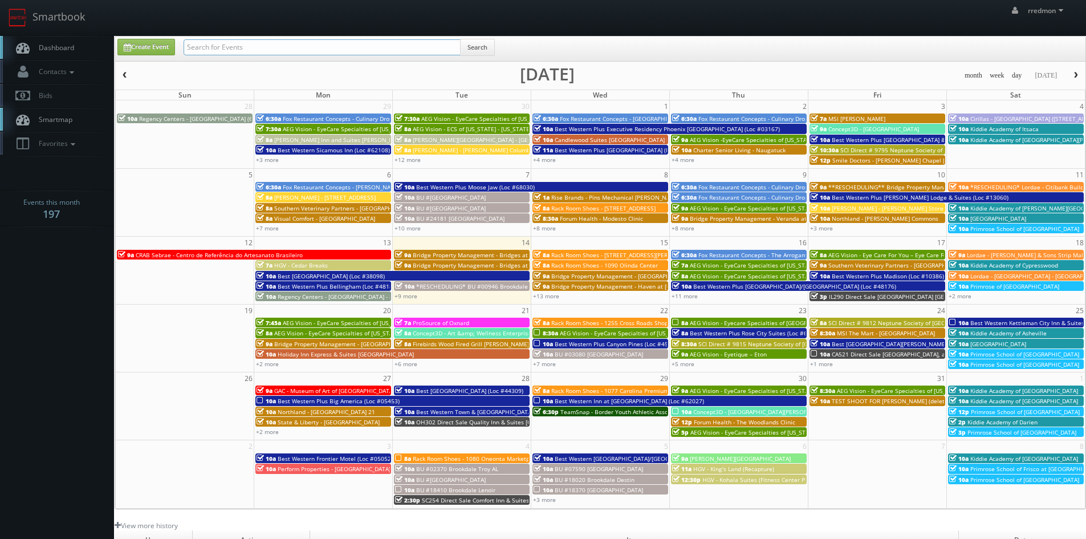
click at [217, 48] on input "text" at bounding box center [321, 47] width 277 height 16
type input "scionhealth"
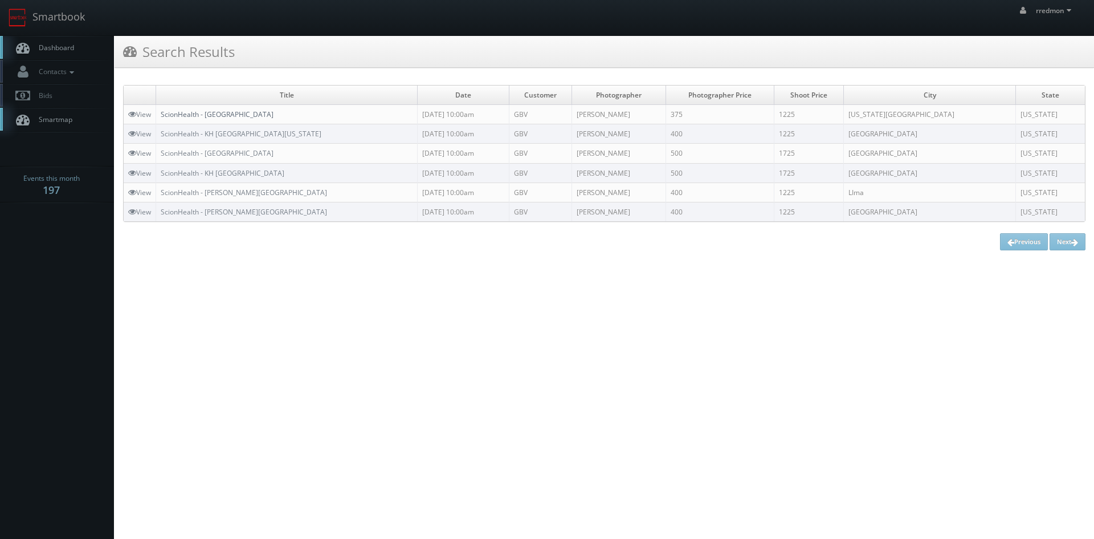
click at [240, 116] on link "ScionHealth - [GEOGRAPHIC_DATA]" at bounding box center [217, 114] width 113 height 10
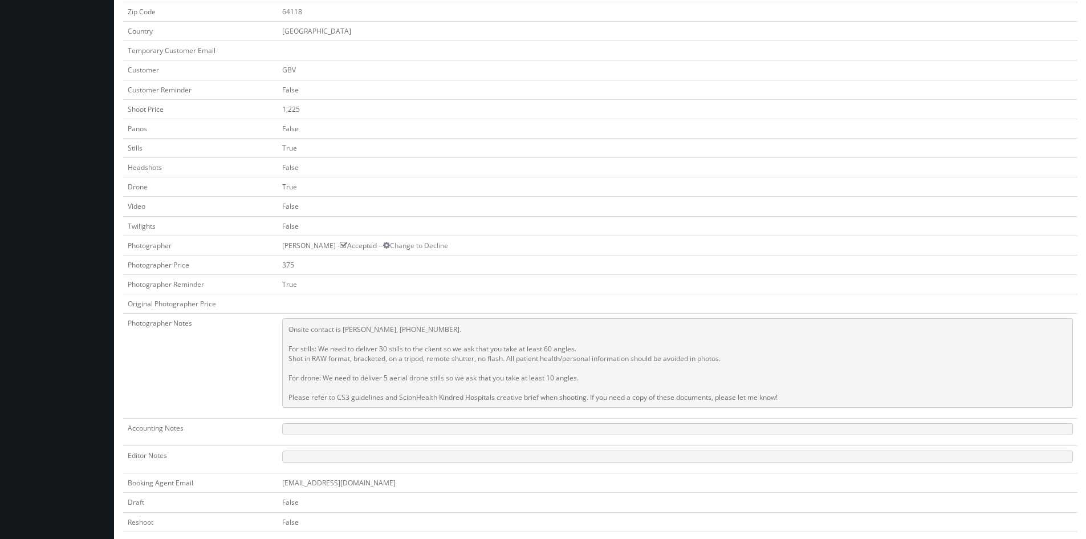
scroll to position [342, 0]
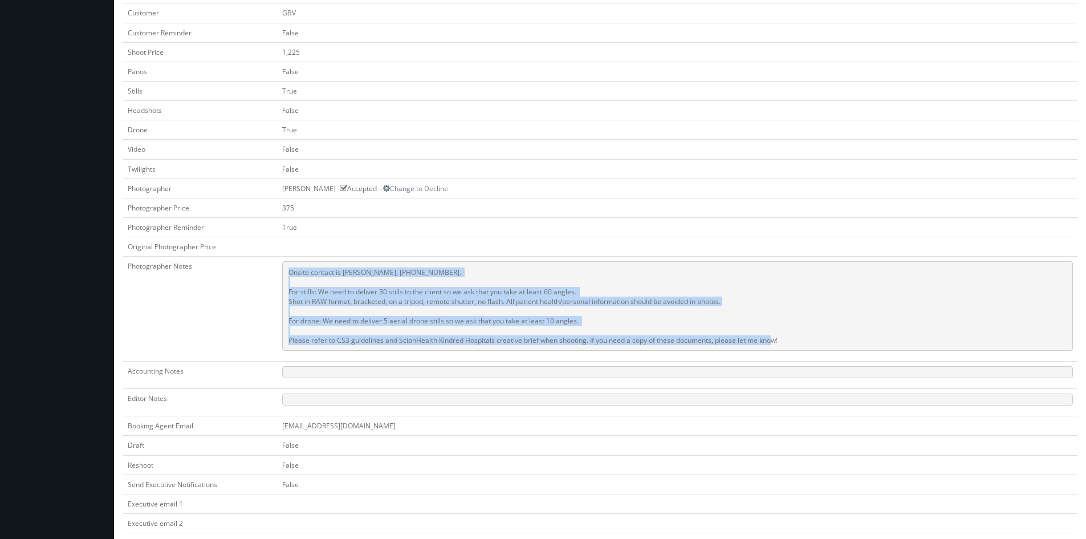
drag, startPoint x: 793, startPoint y: 338, endPoint x: 284, endPoint y: 274, distance: 513.5
click at [284, 274] on pre "Onsite contact is [PERSON_NAME], [PHONE_NUMBER]. For stills: We need to deliver…" at bounding box center [677, 305] width 790 height 89
copy pre "Onsite contact is [PERSON_NAME], [PHONE_NUMBER]. For stills: We need to deliver…"
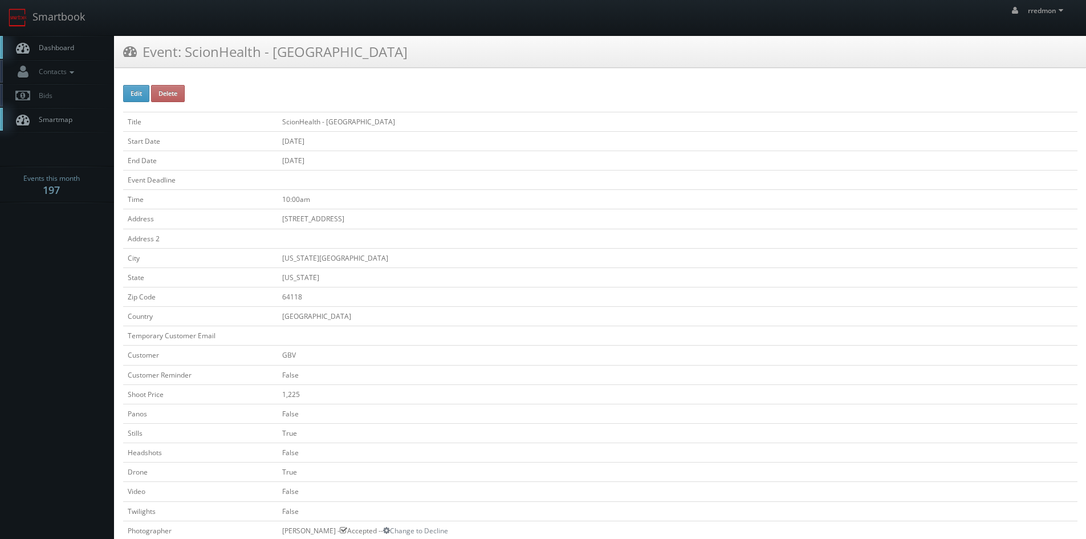
click at [67, 50] on span "Dashboard" at bounding box center [53, 48] width 41 height 10
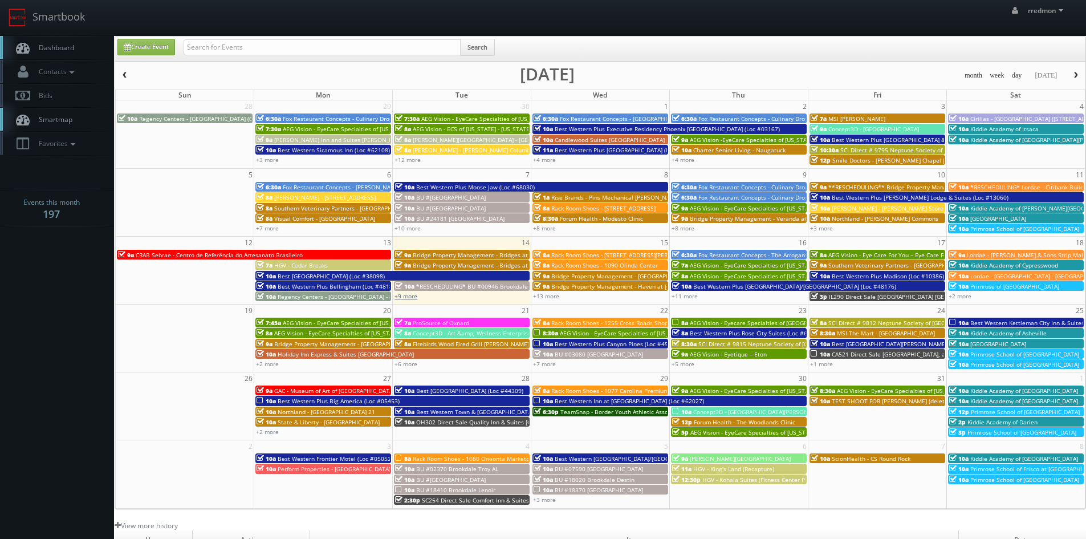
click at [415, 296] on link "+9 more" at bounding box center [405, 296] width 23 height 8
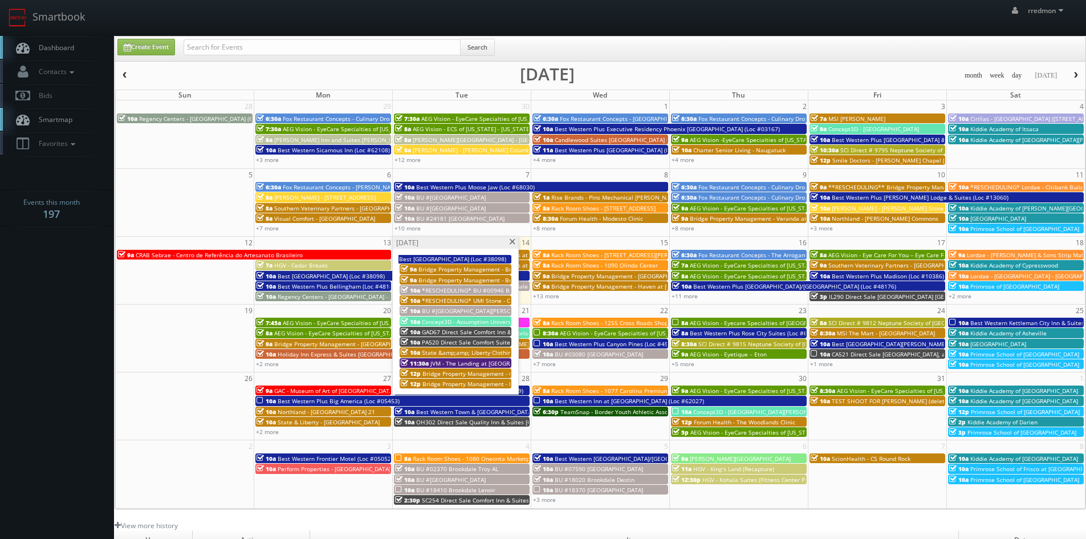
click at [514, 243] on span at bounding box center [511, 242] width 7 height 6
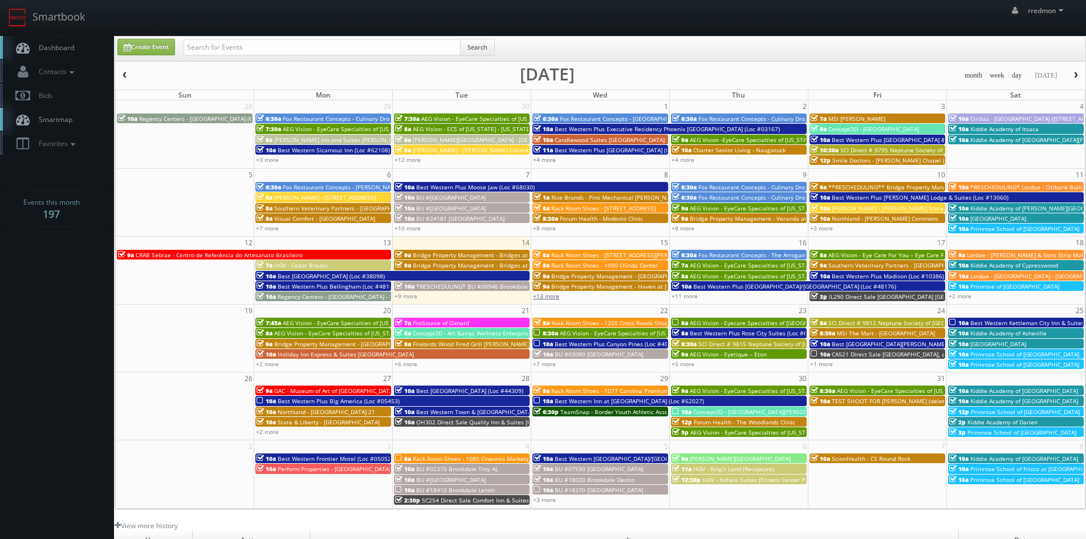
click at [556, 298] on link "+13 more" at bounding box center [546, 296] width 26 height 8
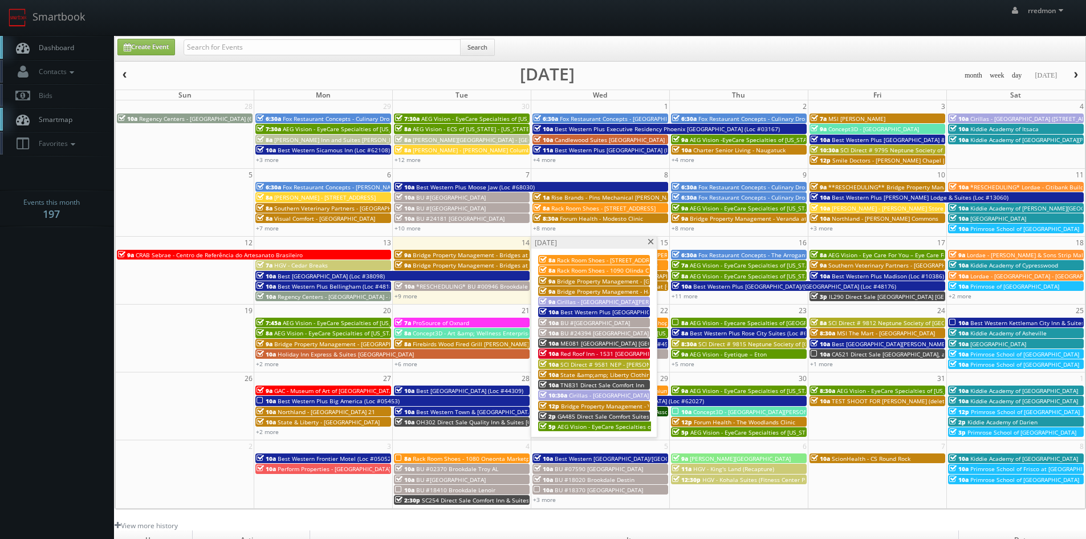
click at [597, 405] on span "Bridge Property Management - Vinings at [GEOGRAPHIC_DATA]" at bounding box center [647, 406] width 172 height 8
